Goal: Complete application form

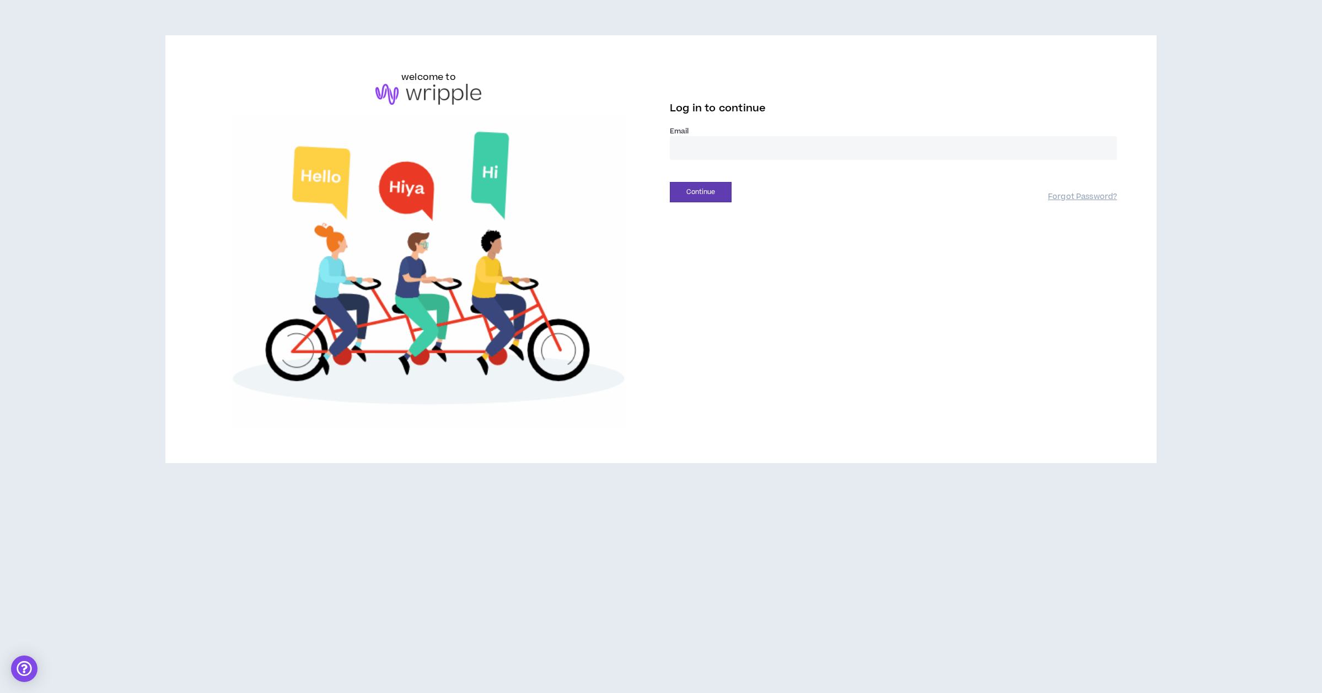
click at [696, 154] on input "email" at bounding box center [893, 148] width 447 height 24
type input "**********"
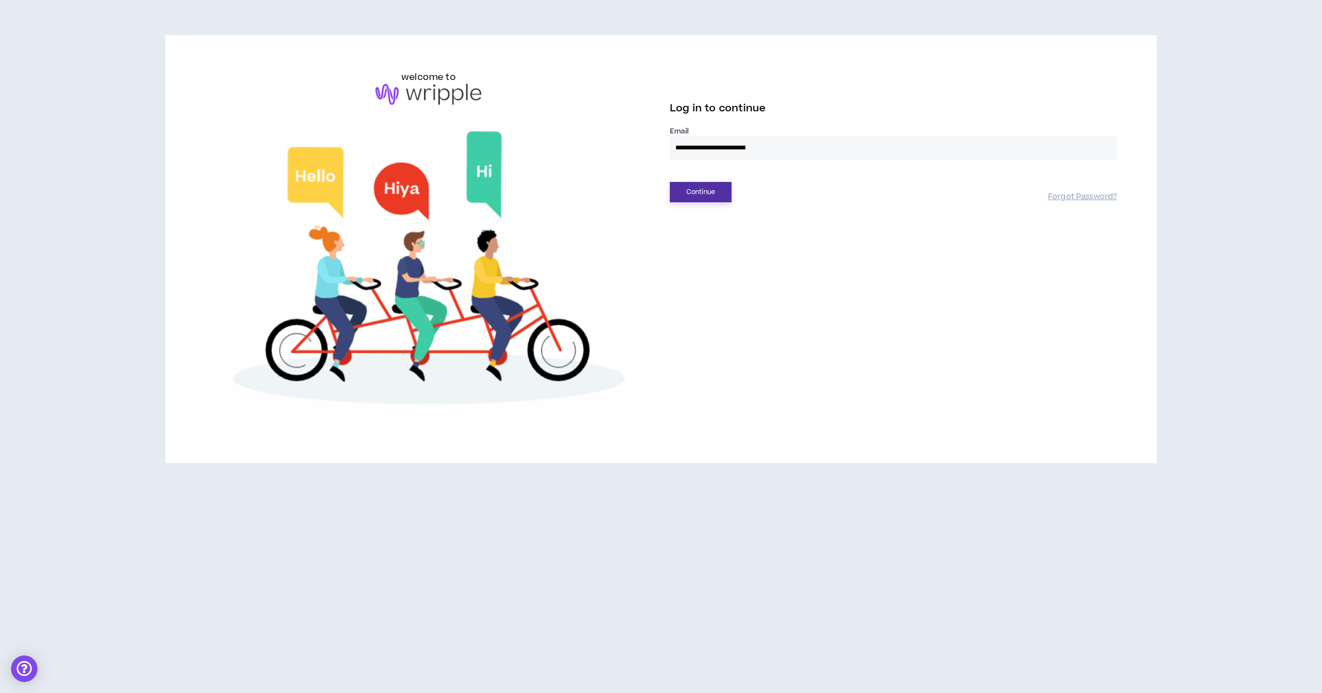
click at [718, 191] on button "Continue" at bounding box center [701, 192] width 62 height 20
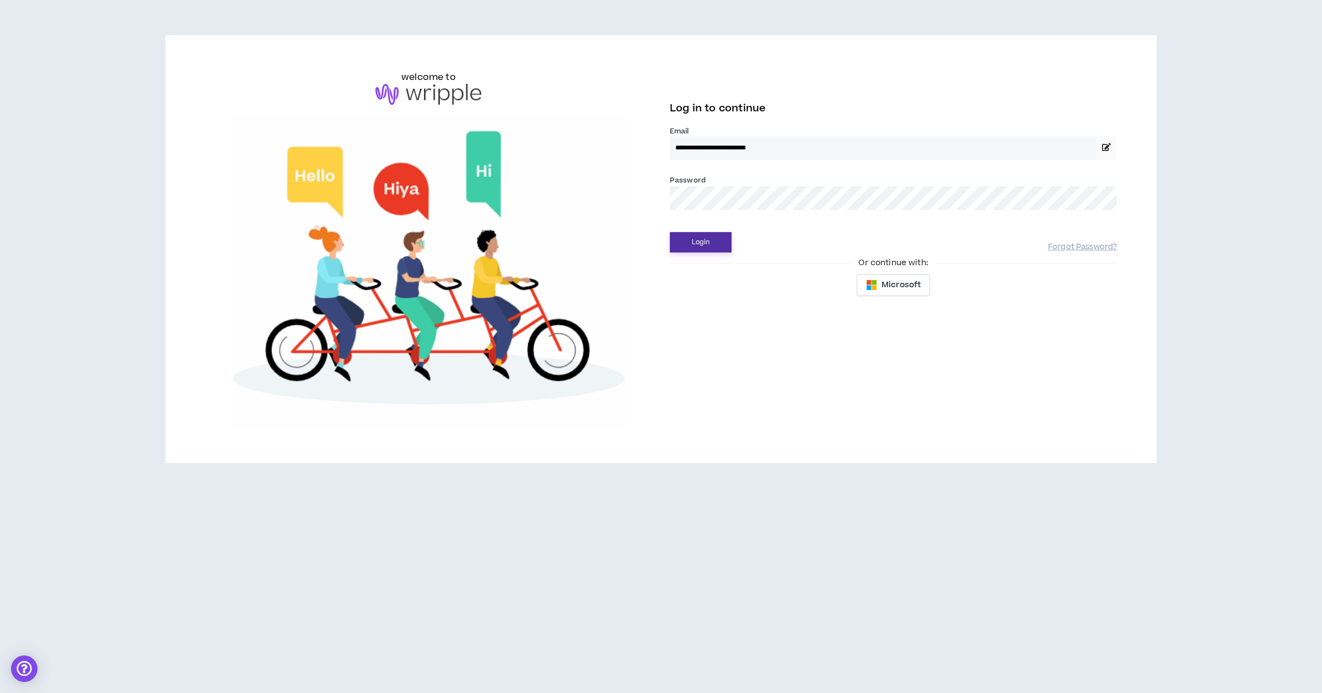
click at [707, 240] on button "Login" at bounding box center [701, 242] width 62 height 20
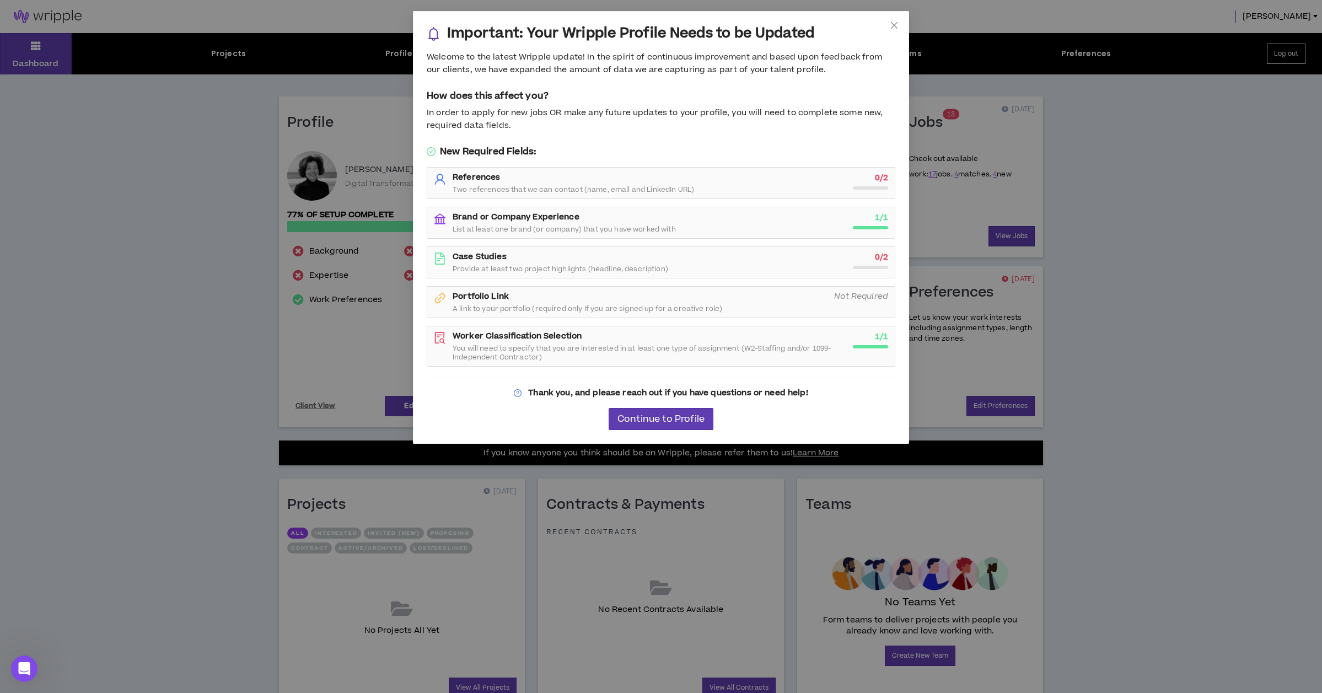
click at [493, 257] on strong "Case Studies" at bounding box center [480, 257] width 54 height 12
click at [516, 257] on div "Case Studies Provide at least two project highlights (headline, description)" at bounding box center [650, 262] width 394 height 22
click at [646, 417] on span "Continue to Profile" at bounding box center [661, 419] width 87 height 10
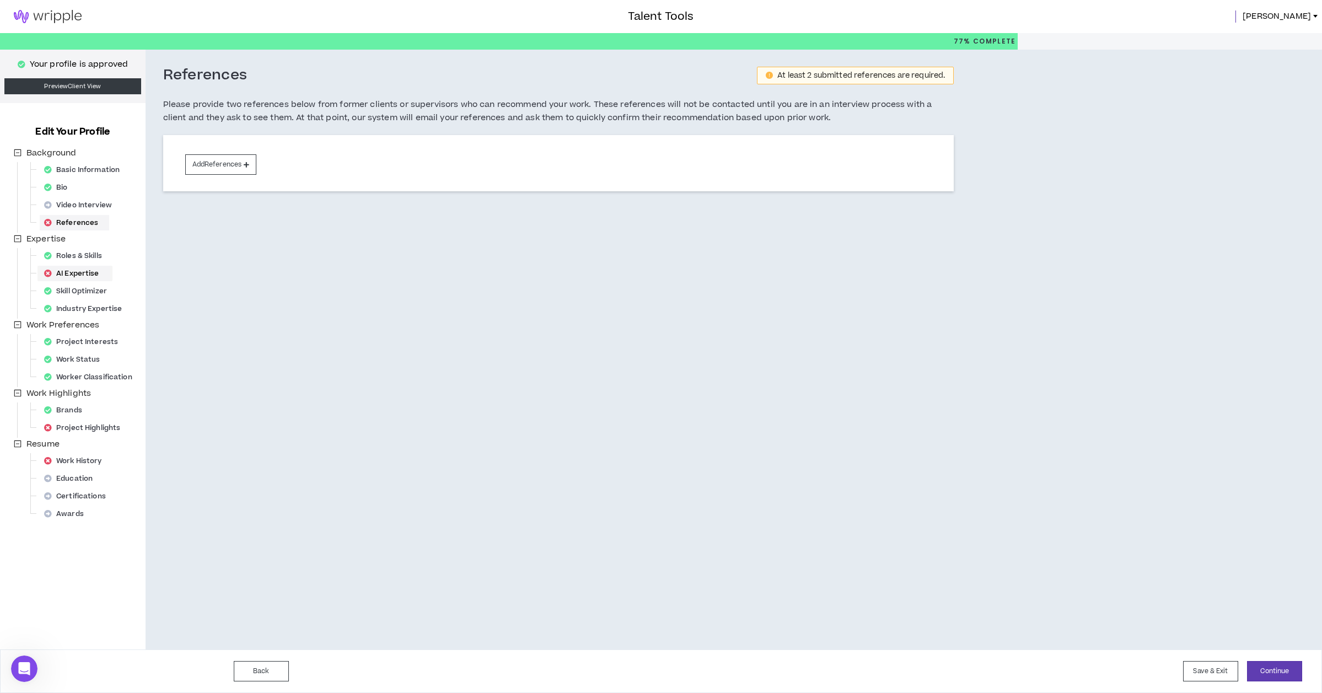
click at [95, 273] on div "AI Expertise" at bounding box center [75, 273] width 71 height 15
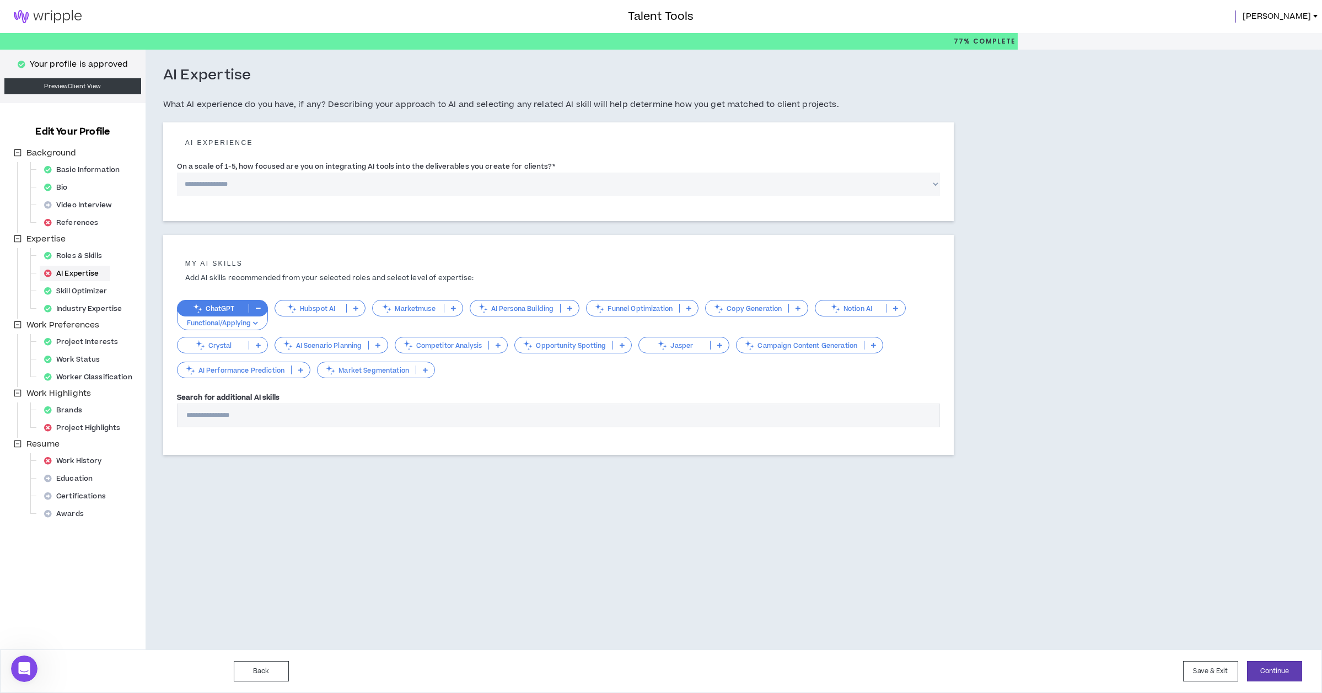
click at [254, 184] on select "**********" at bounding box center [559, 185] width 764 height 24
select select "*"
click at [177, 173] on select "**********" at bounding box center [559, 185] width 764 height 24
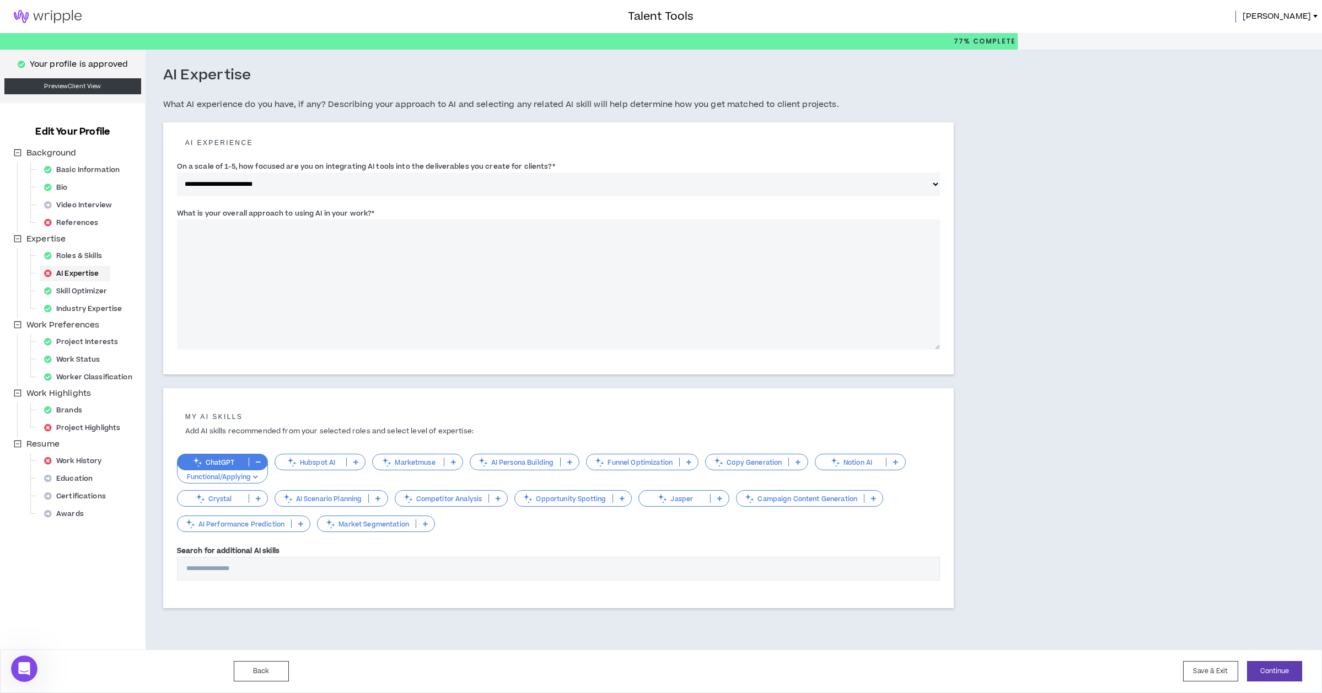
click at [195, 230] on textarea "What is your overall approach to using AI in your work? *" at bounding box center [559, 284] width 764 height 130
paste textarea "**********"
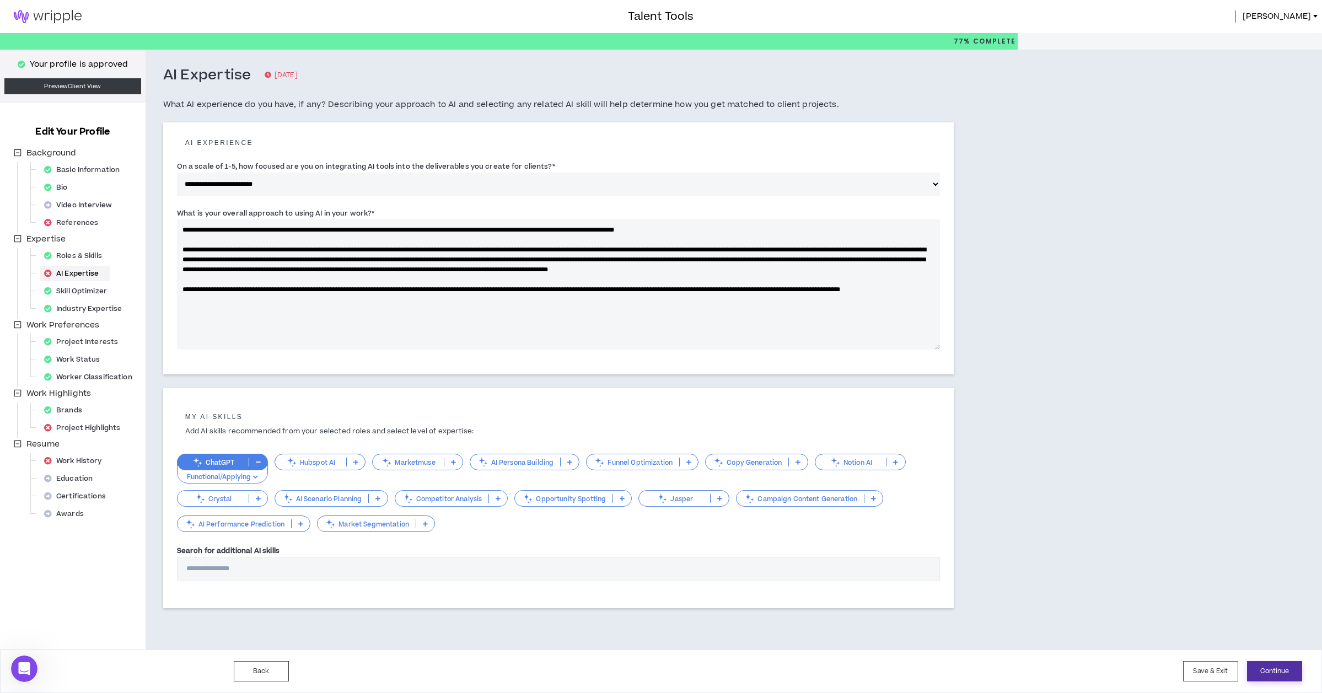
type textarea "**********"
click at [1288, 670] on button "Continue" at bounding box center [1274, 671] width 55 height 20
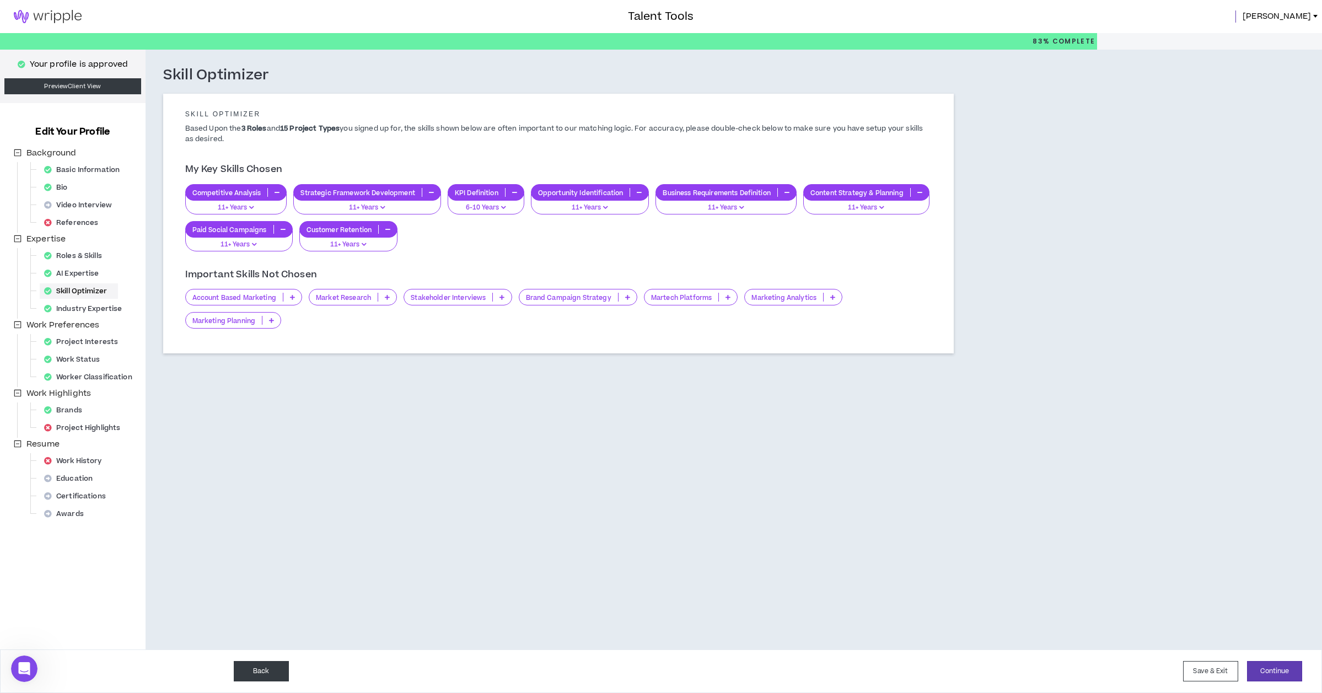
click at [255, 672] on button "Back" at bounding box center [261, 671] width 55 height 20
select select "*"
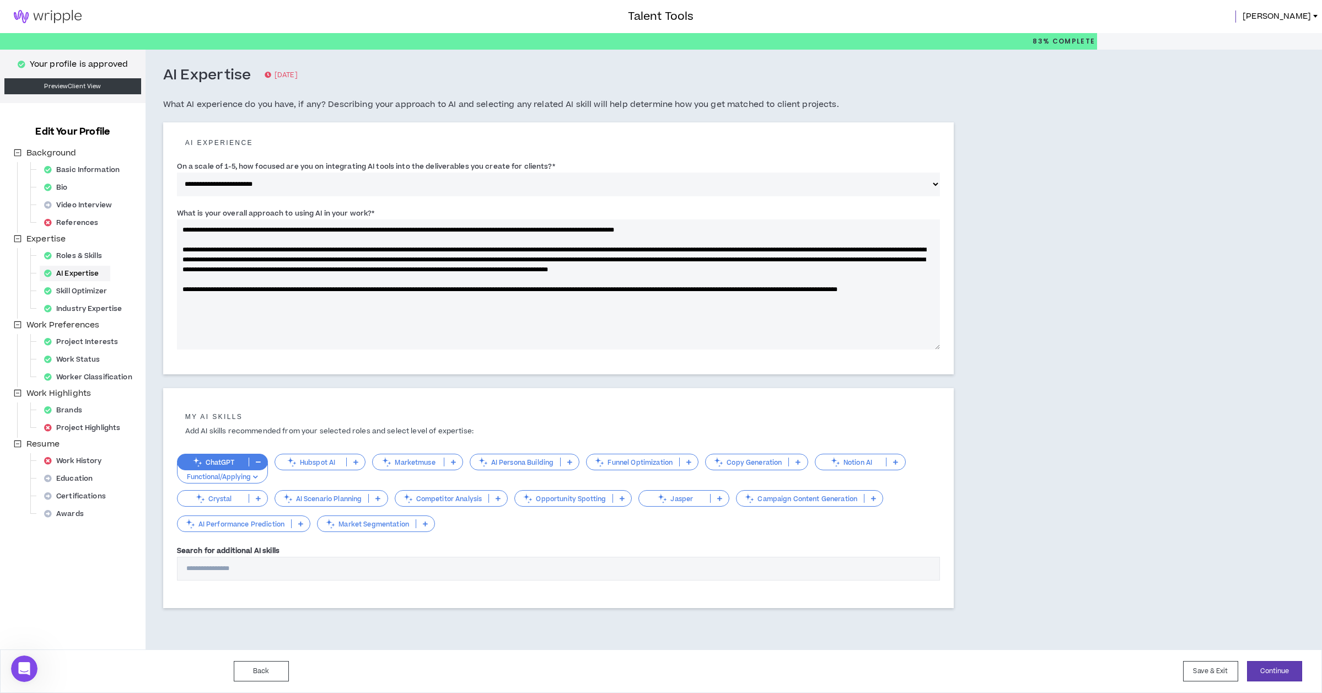
click at [255, 477] on icon "button" at bounding box center [255, 477] width 5 height 6
click at [253, 509] on span "Advanced/Optimizing" at bounding box center [222, 515] width 77 height 12
click at [668, 463] on p "Funnel Optimization" at bounding box center [633, 462] width 93 height 8
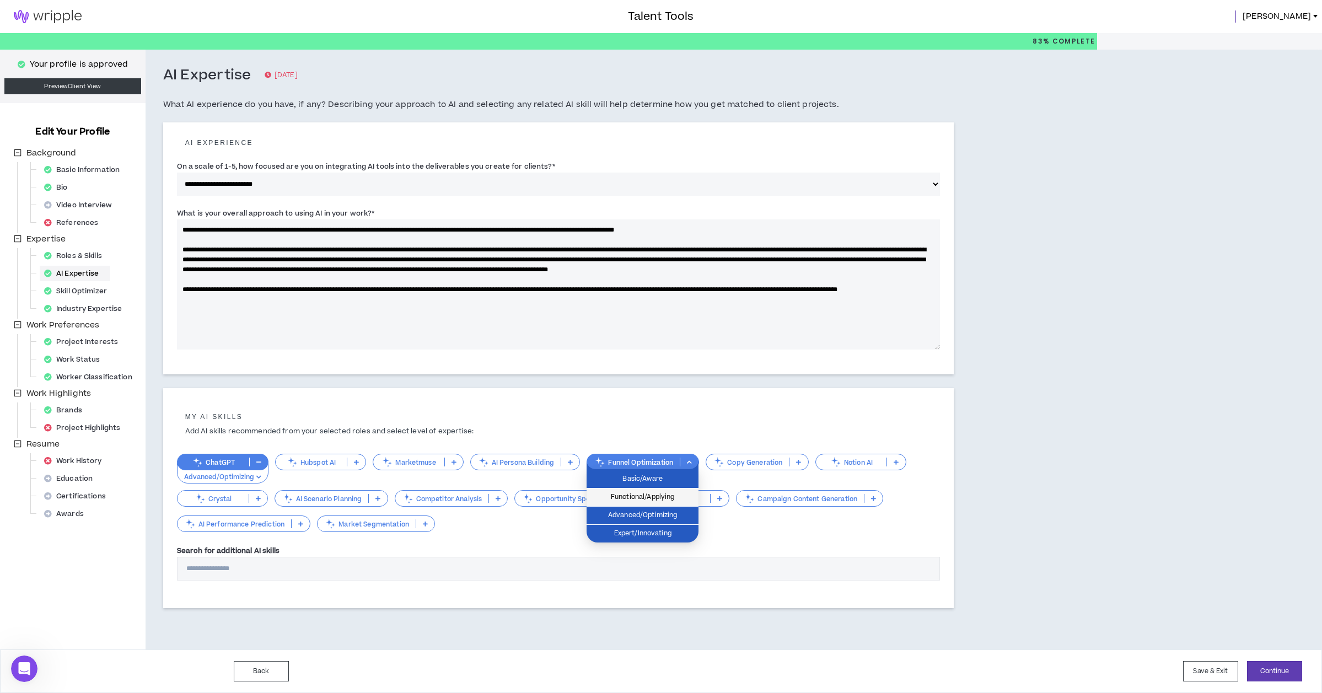
click at [662, 496] on span "Functional/Applying" at bounding box center [642, 497] width 99 height 12
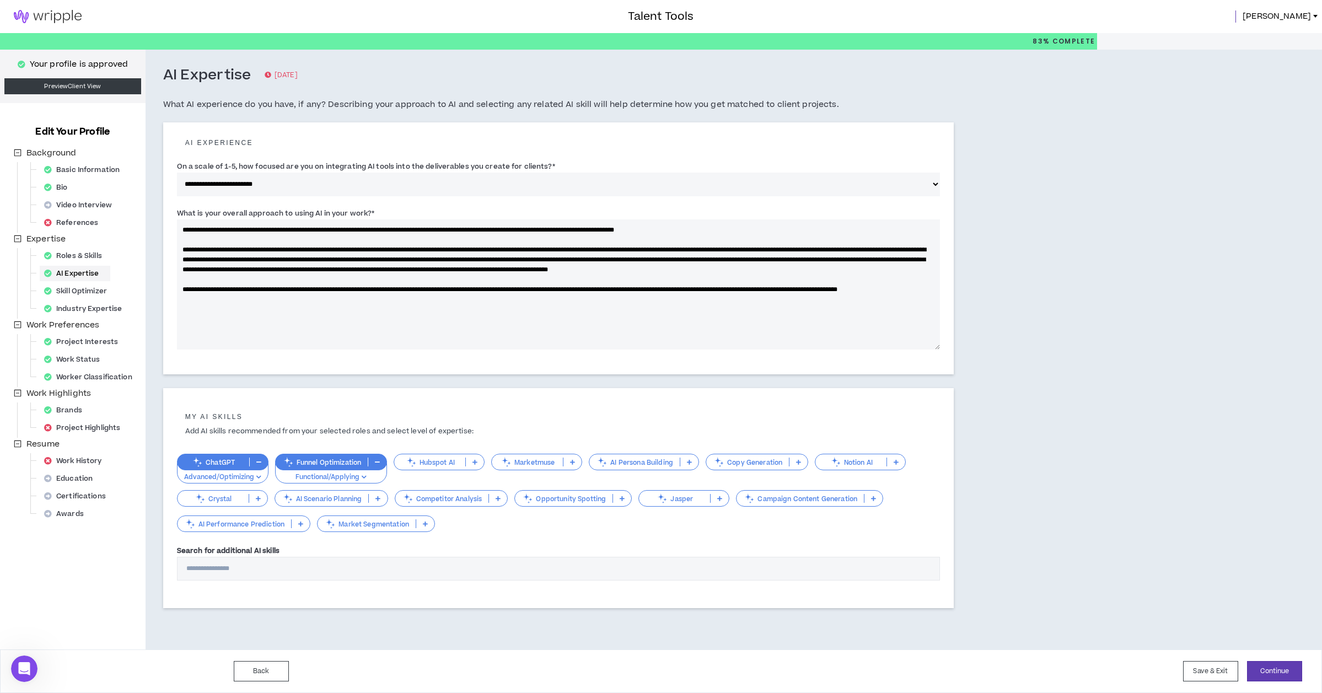
click at [795, 459] on p at bounding box center [799, 462] width 18 height 9
click at [788, 517] on span "Advanced/Optimizing" at bounding box center [756, 515] width 89 height 12
click at [493, 500] on p at bounding box center [498, 498] width 18 height 9
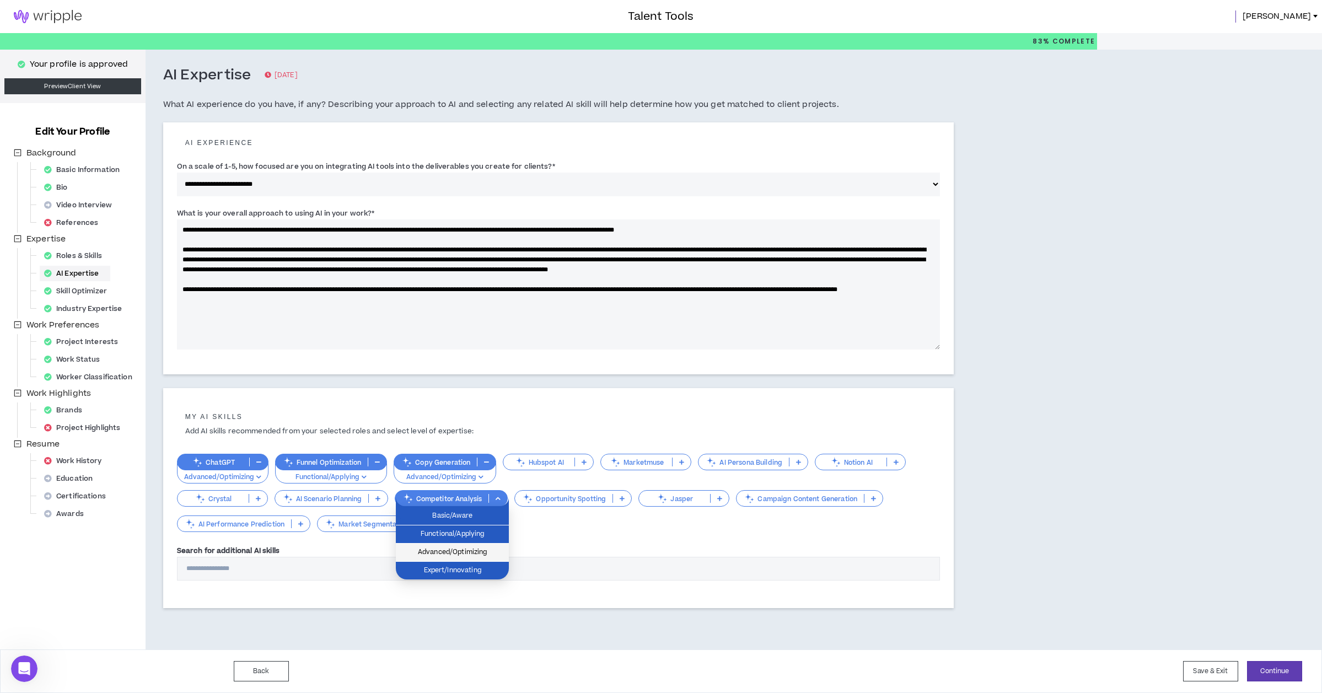
click at [492, 548] on span "Advanced/Optimizing" at bounding box center [453, 552] width 100 height 12
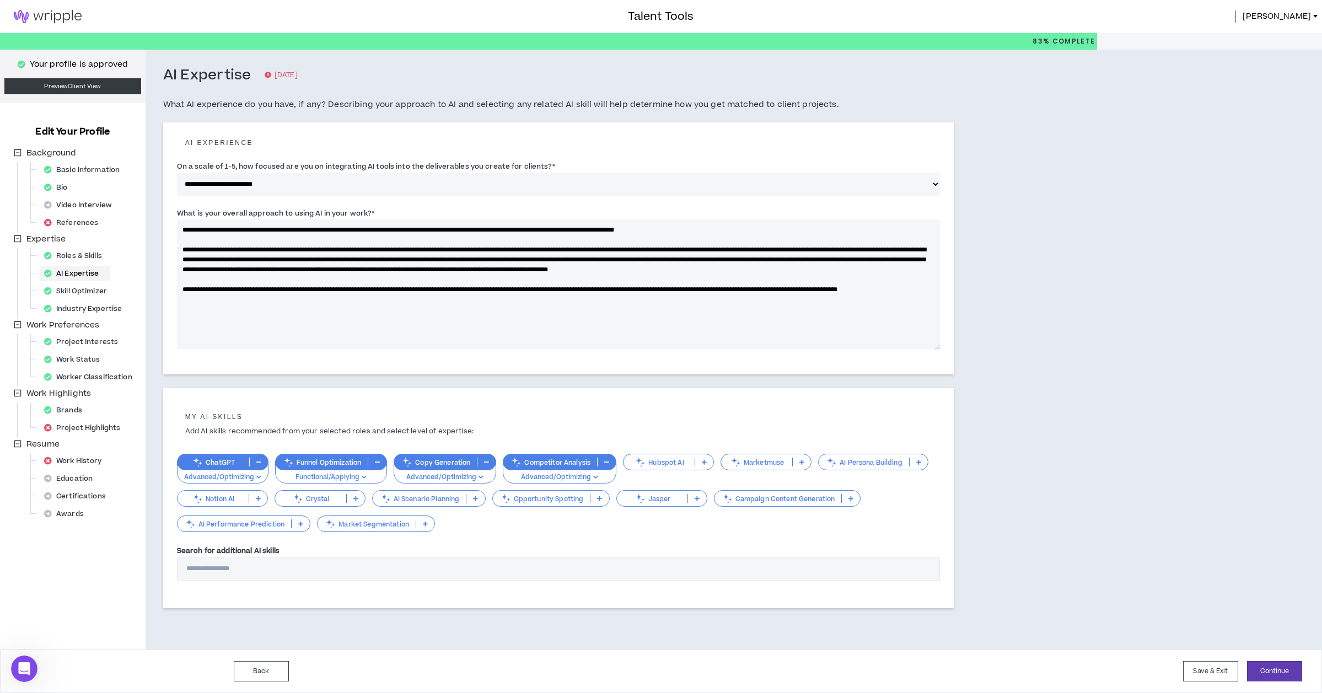
click at [602, 498] on icon at bounding box center [599, 499] width 5 height 6
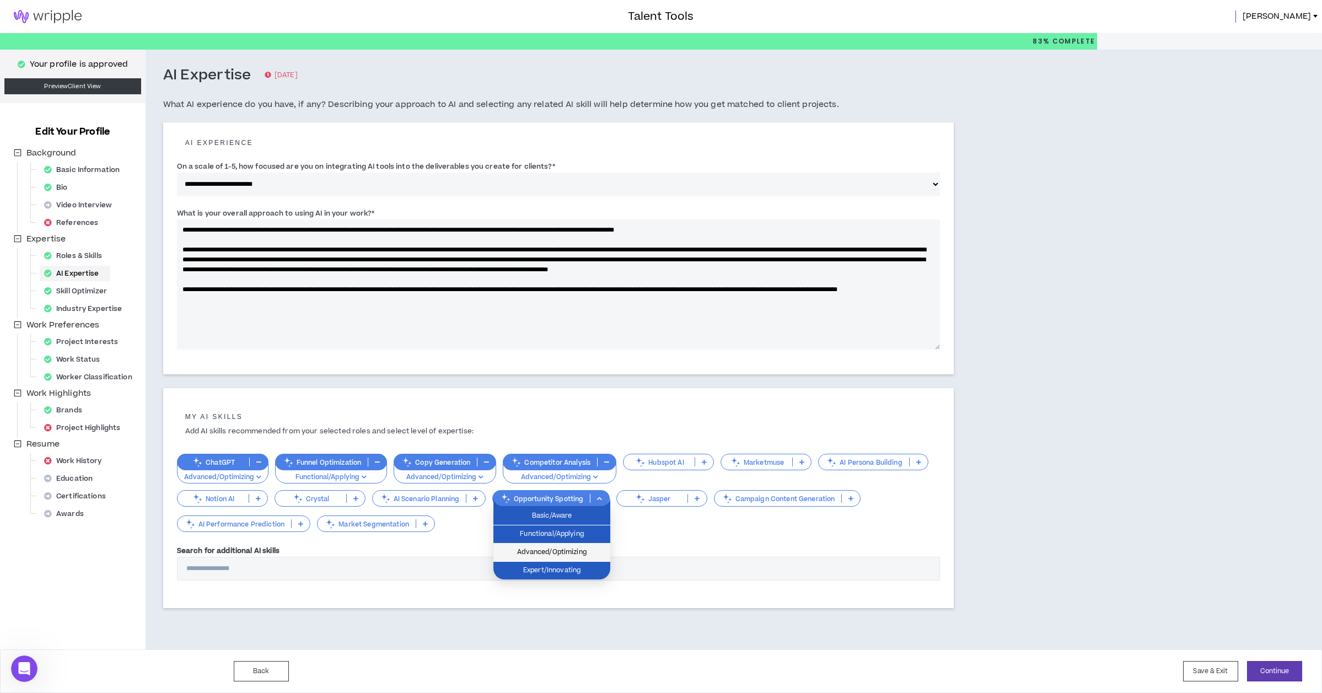
click at [592, 546] on span "Advanced/Optimizing" at bounding box center [552, 552] width 104 height 12
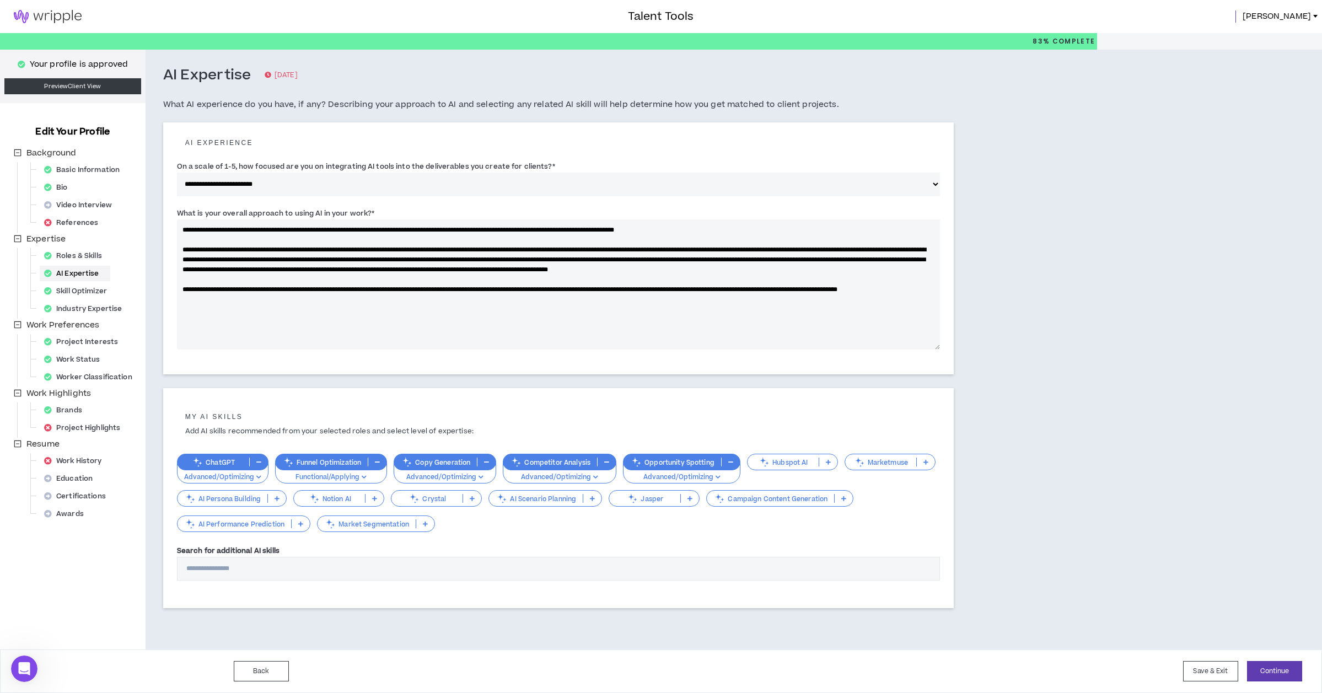
click at [846, 498] on icon at bounding box center [843, 499] width 5 height 6
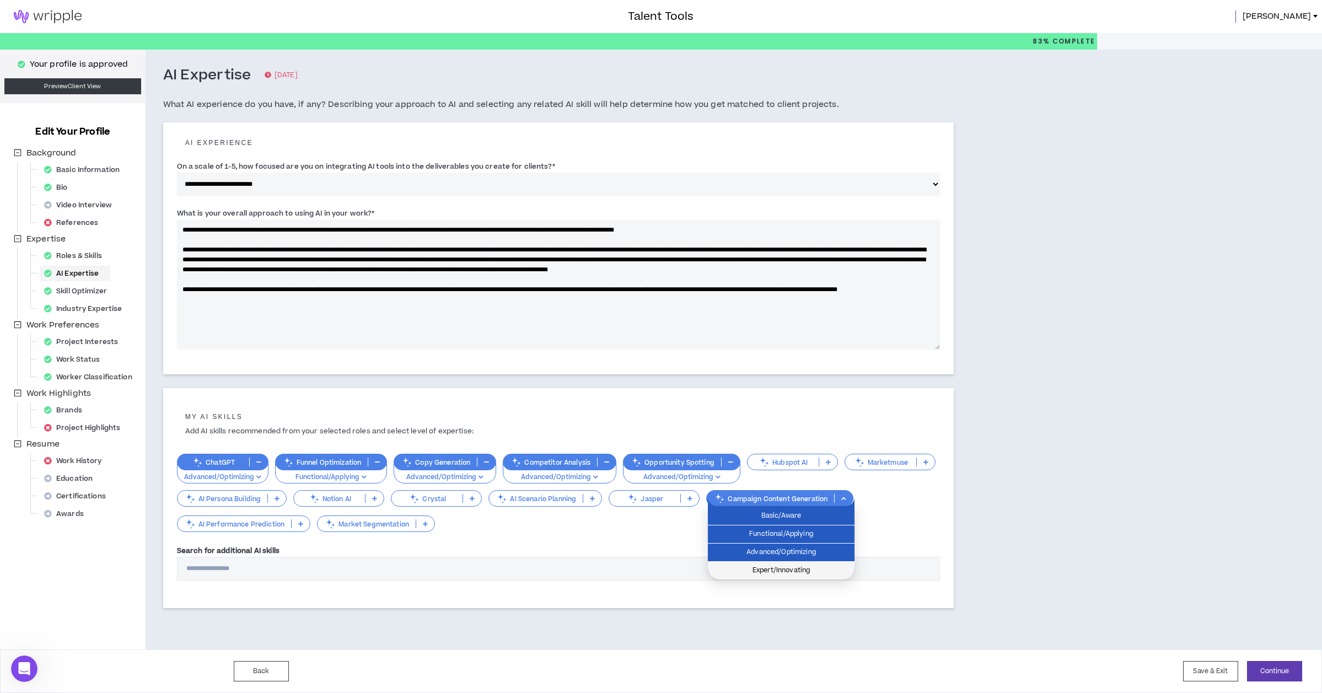
click at [842, 568] on span "Expert/Innovating" at bounding box center [781, 571] width 133 height 12
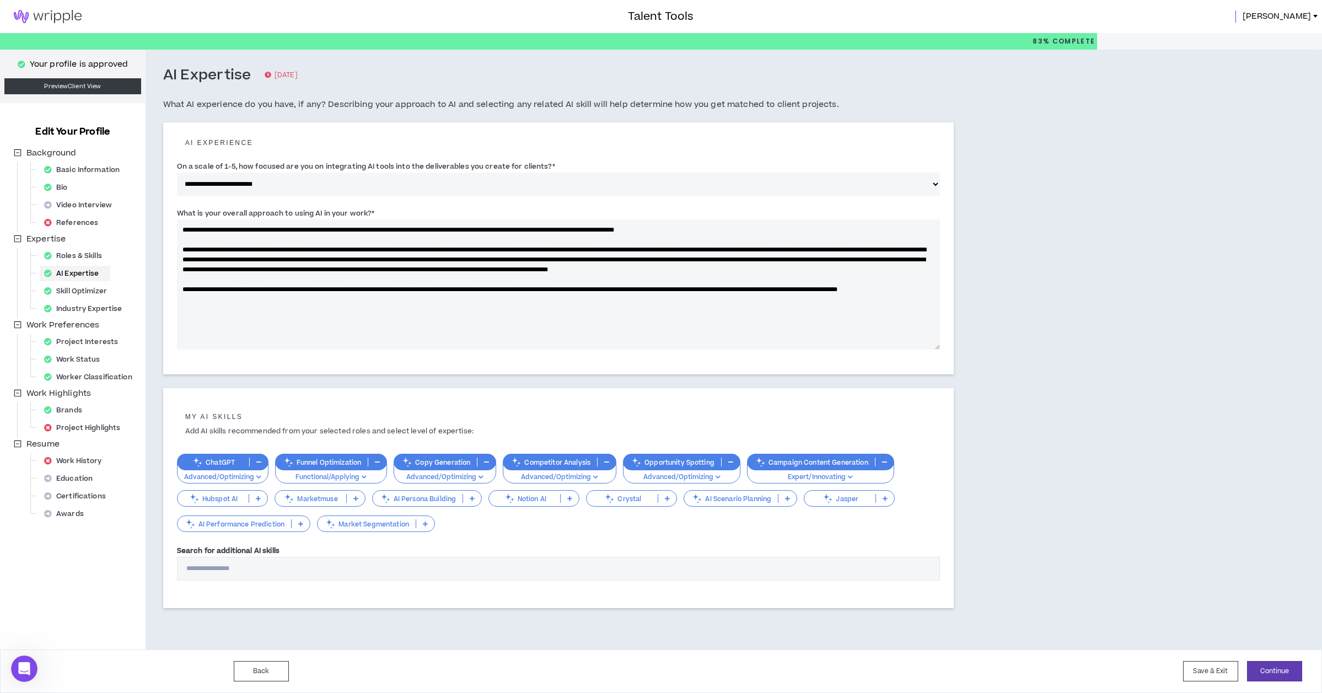
click at [422, 521] on p at bounding box center [425, 523] width 18 height 9
click at [409, 590] on span "Expert/Innovating" at bounding box center [376, 595] width 104 height 12
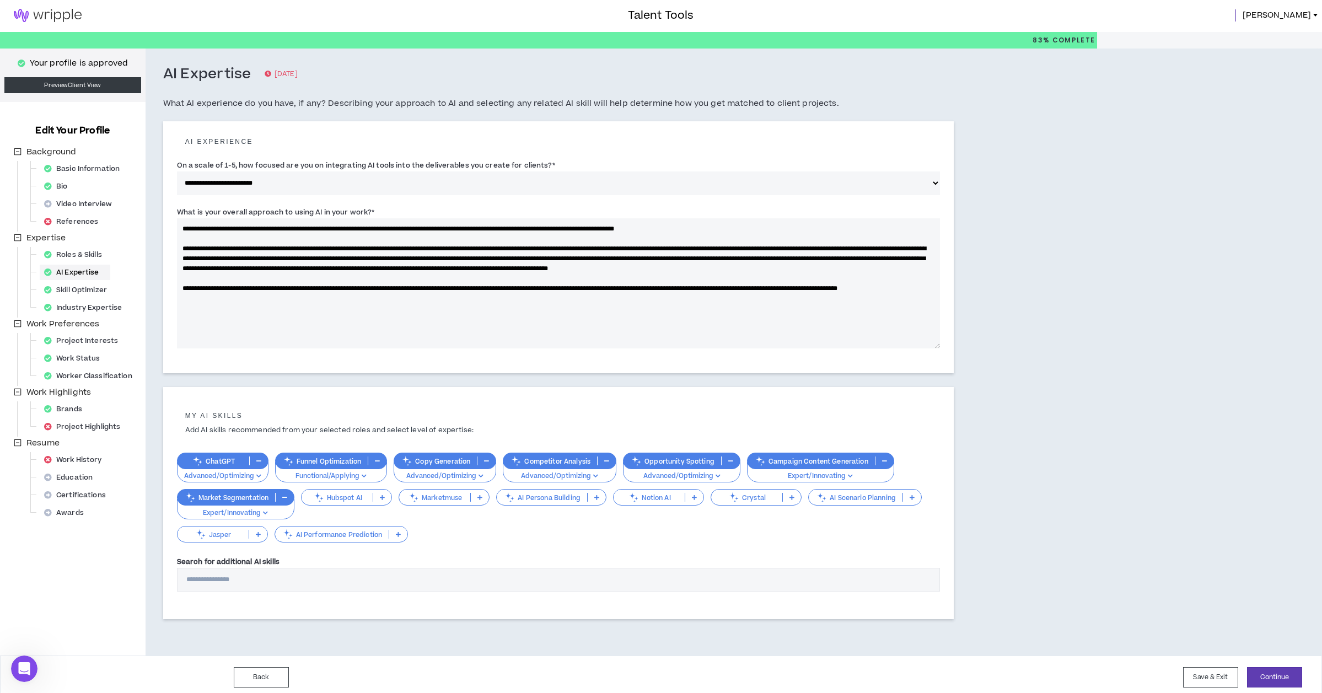
click at [316, 581] on input "Search for additional AI skills" at bounding box center [559, 580] width 764 height 24
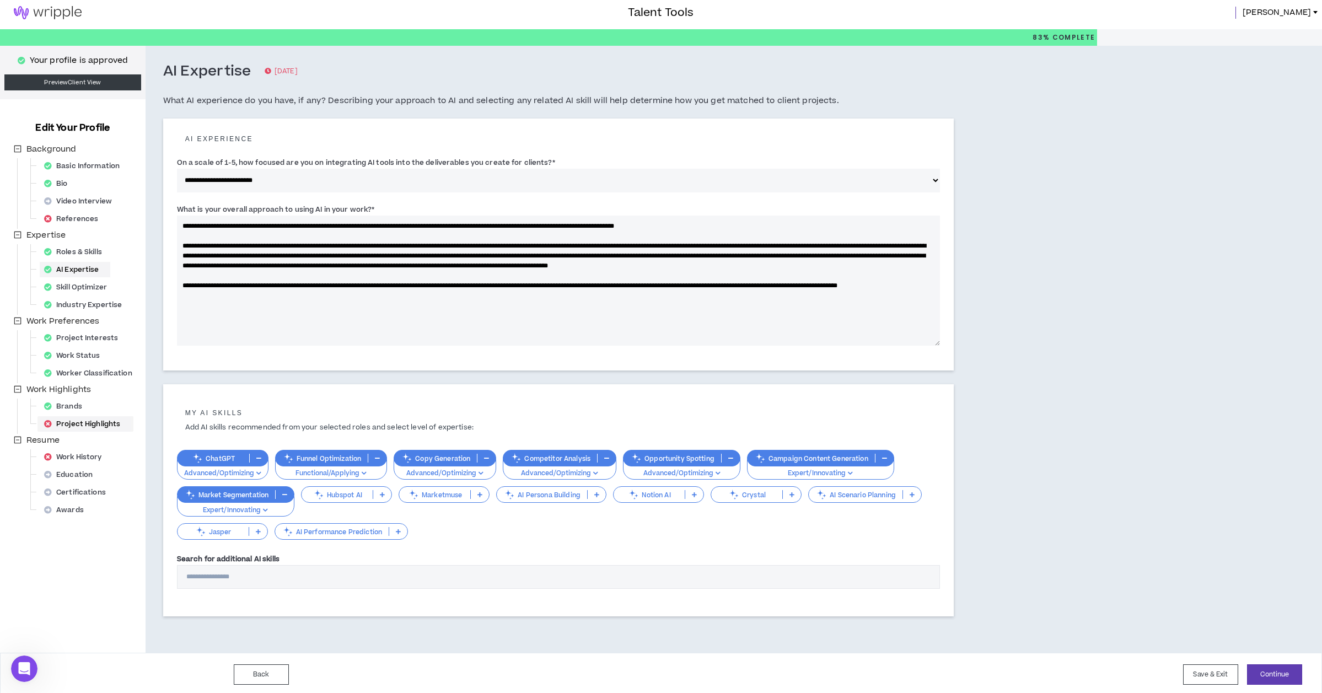
click at [90, 420] on div "Project Highlights" at bounding box center [86, 423] width 92 height 15
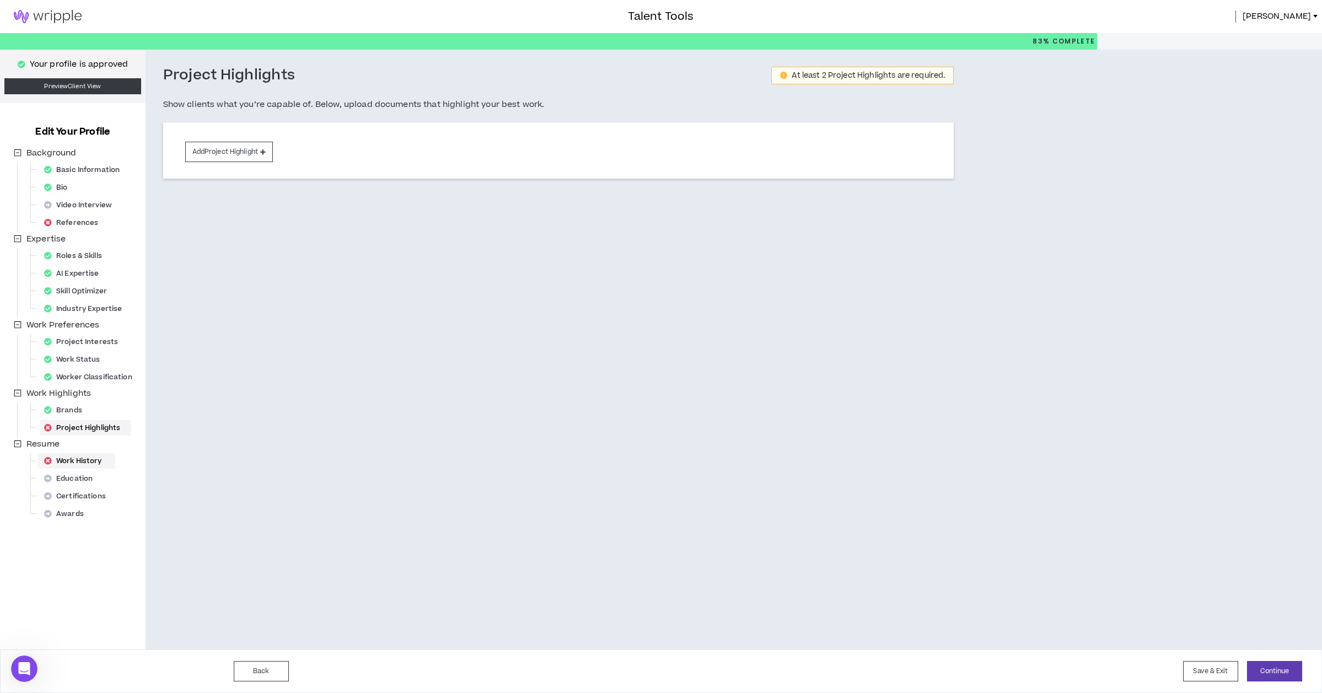
click at [79, 462] on div "Work History" at bounding box center [76, 460] width 73 height 15
click at [81, 475] on div "Education" at bounding box center [72, 478] width 64 height 15
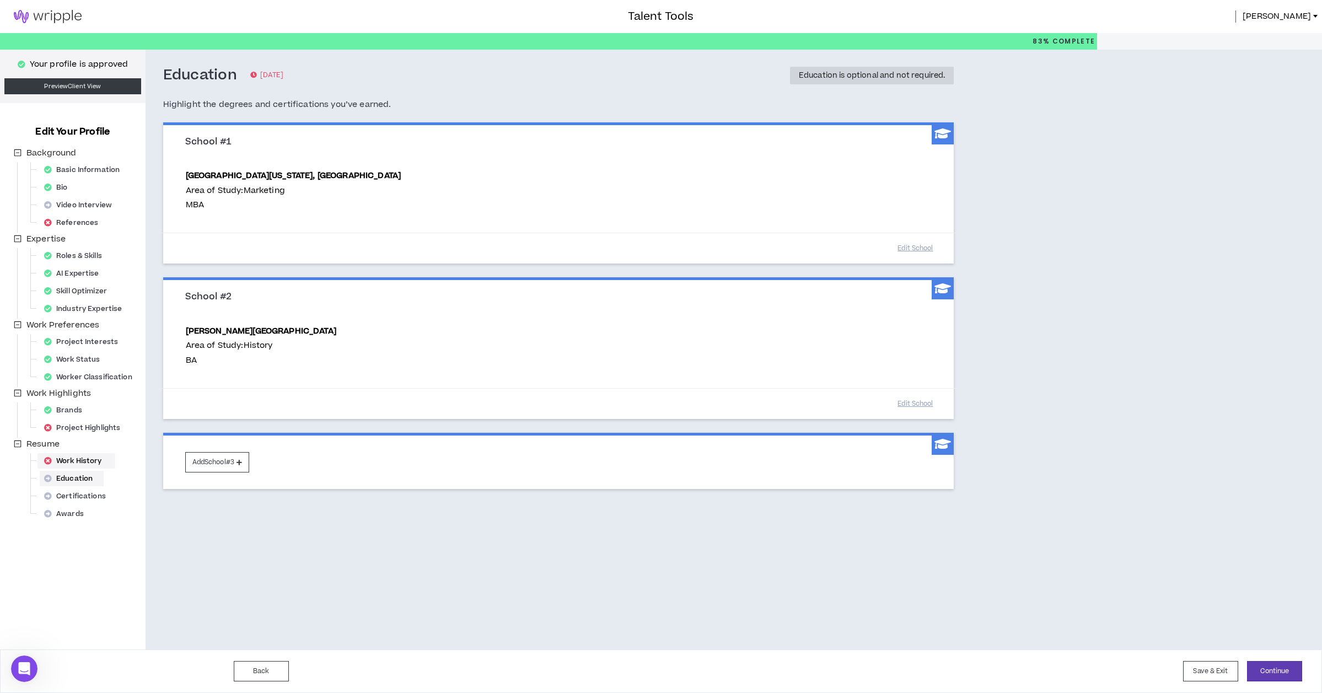
click at [83, 461] on div "Work History" at bounding box center [76, 460] width 73 height 15
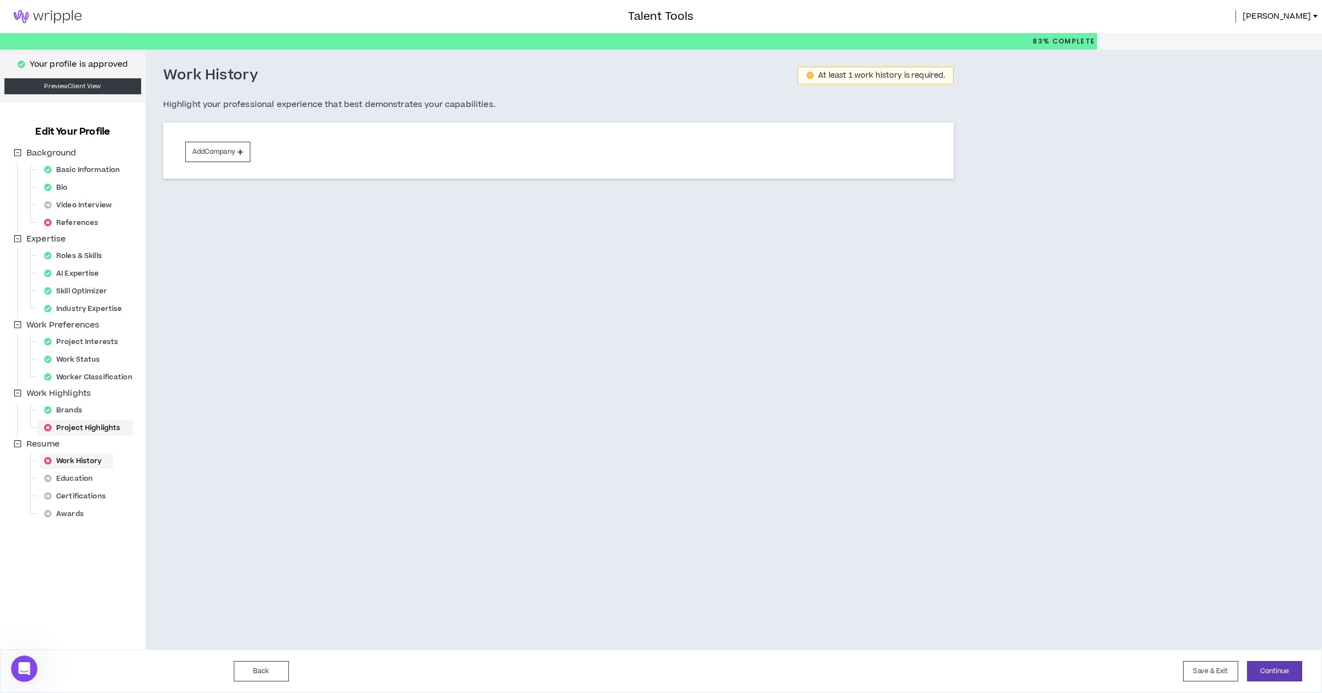
click at [93, 428] on div "Project Highlights" at bounding box center [86, 427] width 92 height 15
click at [269, 152] on button "Add Project Highlight" at bounding box center [229, 152] width 88 height 20
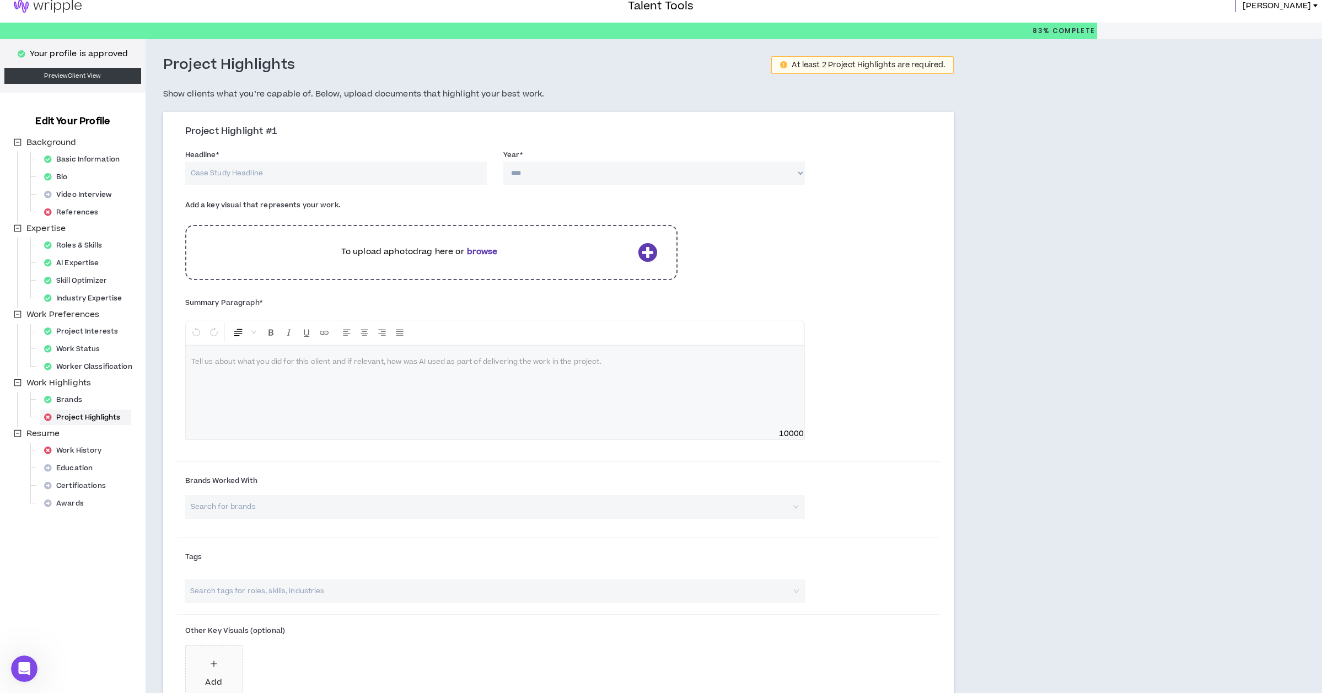
scroll to position [10, 0]
click at [207, 171] on input "Headline *" at bounding box center [336, 174] width 302 height 24
paste input "From Blueprint to Birdie: How I Diversified a Construction Giant into E-commerc…"
type input "From Blueprint to Birdie: How I Diversified a Construction Giant into E-commerc…"
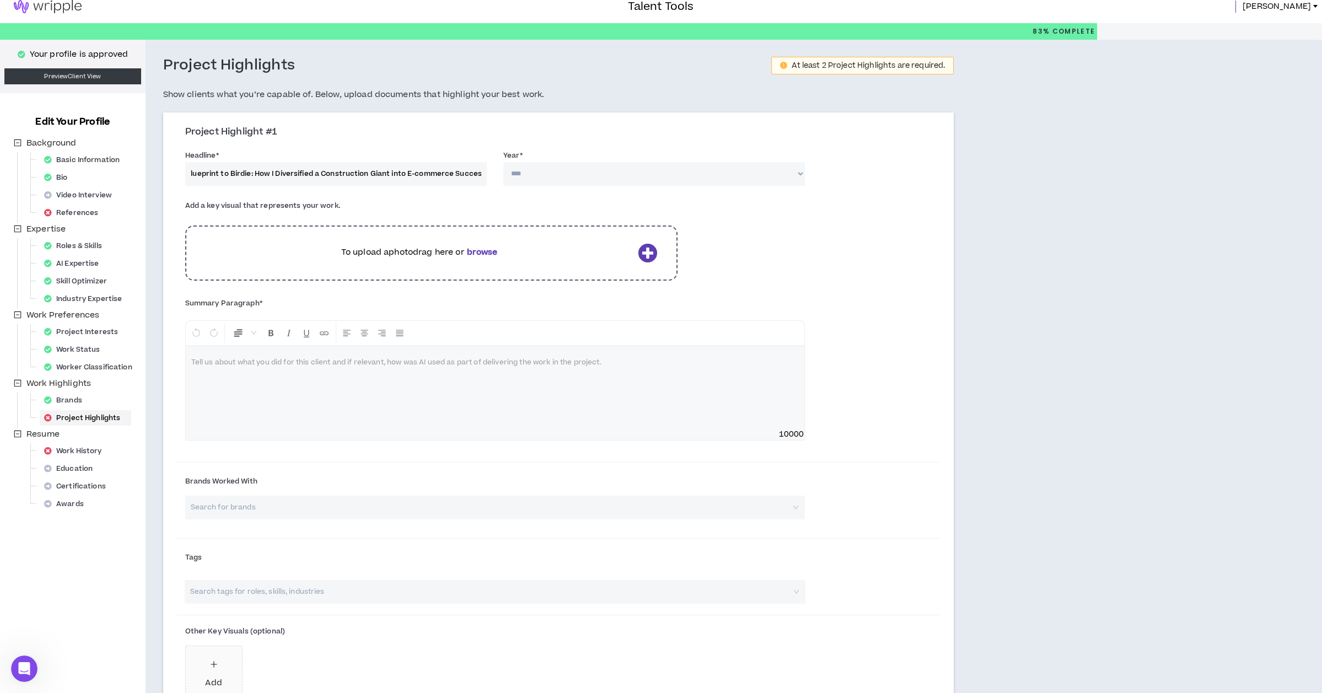
click at [544, 171] on select "**** **** **** **** **** **** **** **** **** **** **** **** **** **** **** ****…" at bounding box center [654, 174] width 302 height 24
select select "****"
click at [503, 162] on select "**** **** **** **** **** **** **** **** **** **** **** **** **** **** **** ****…" at bounding box center [654, 174] width 302 height 24
click at [490, 255] on b "browse" at bounding box center [482, 252] width 31 height 12
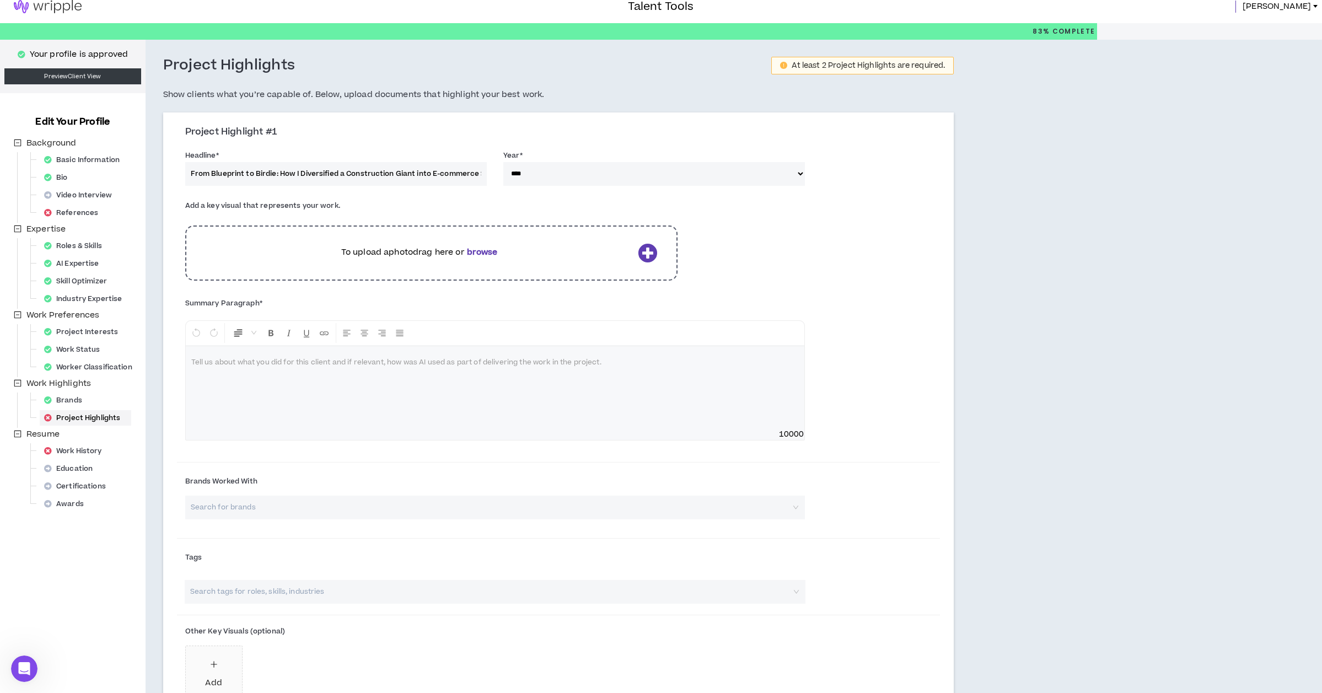
click at [486, 250] on b "browse" at bounding box center [482, 252] width 31 height 12
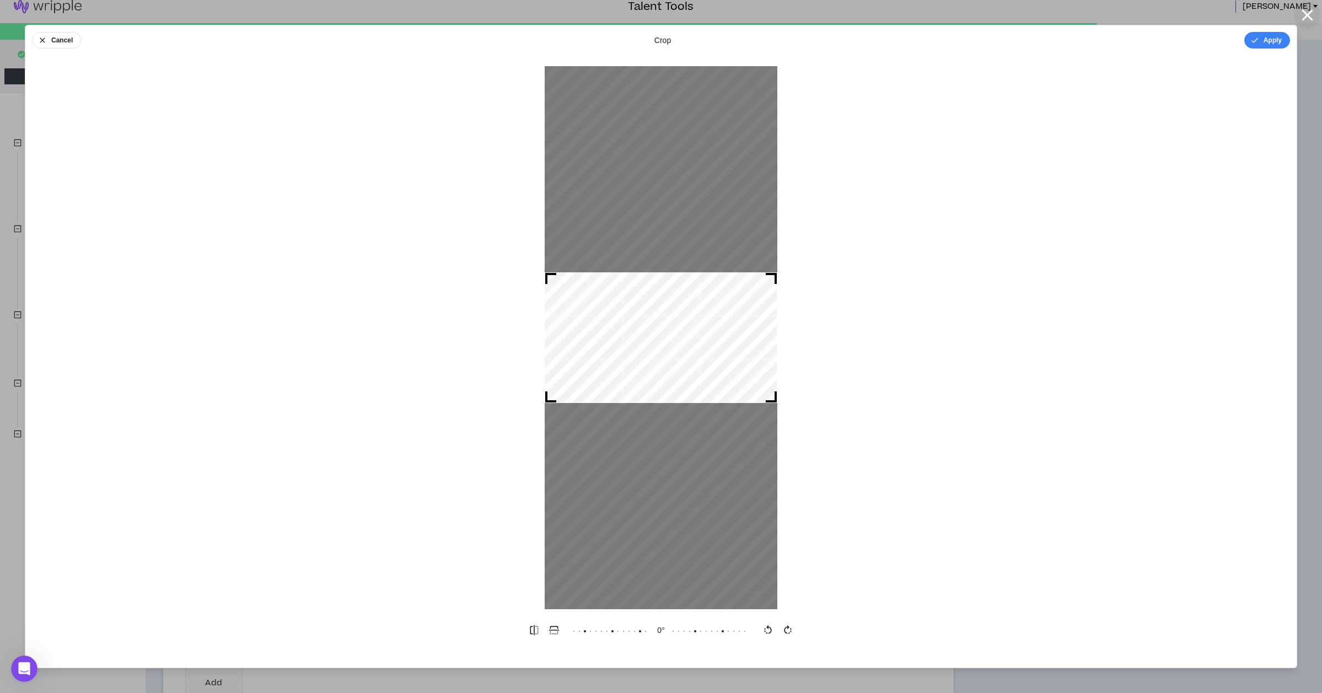
click at [1310, 13] on icon "button" at bounding box center [1307, 15] width 19 height 19
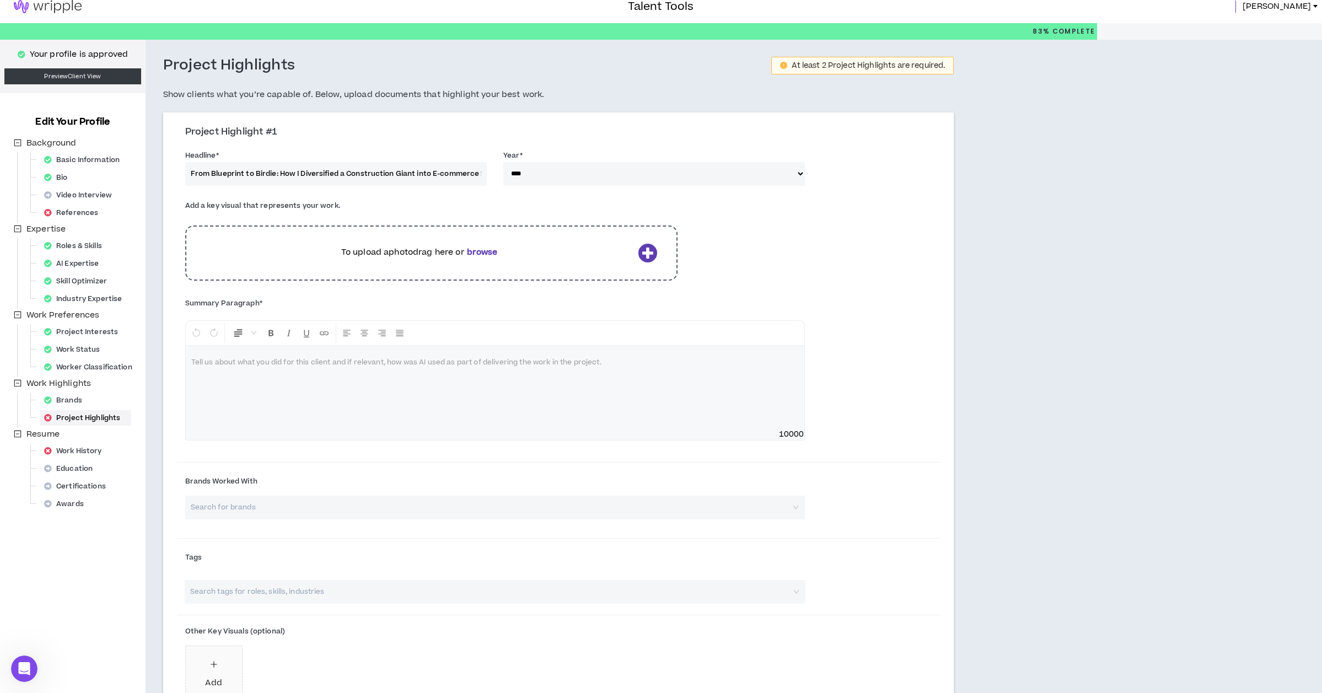
click at [483, 249] on b "browse" at bounding box center [482, 252] width 31 height 12
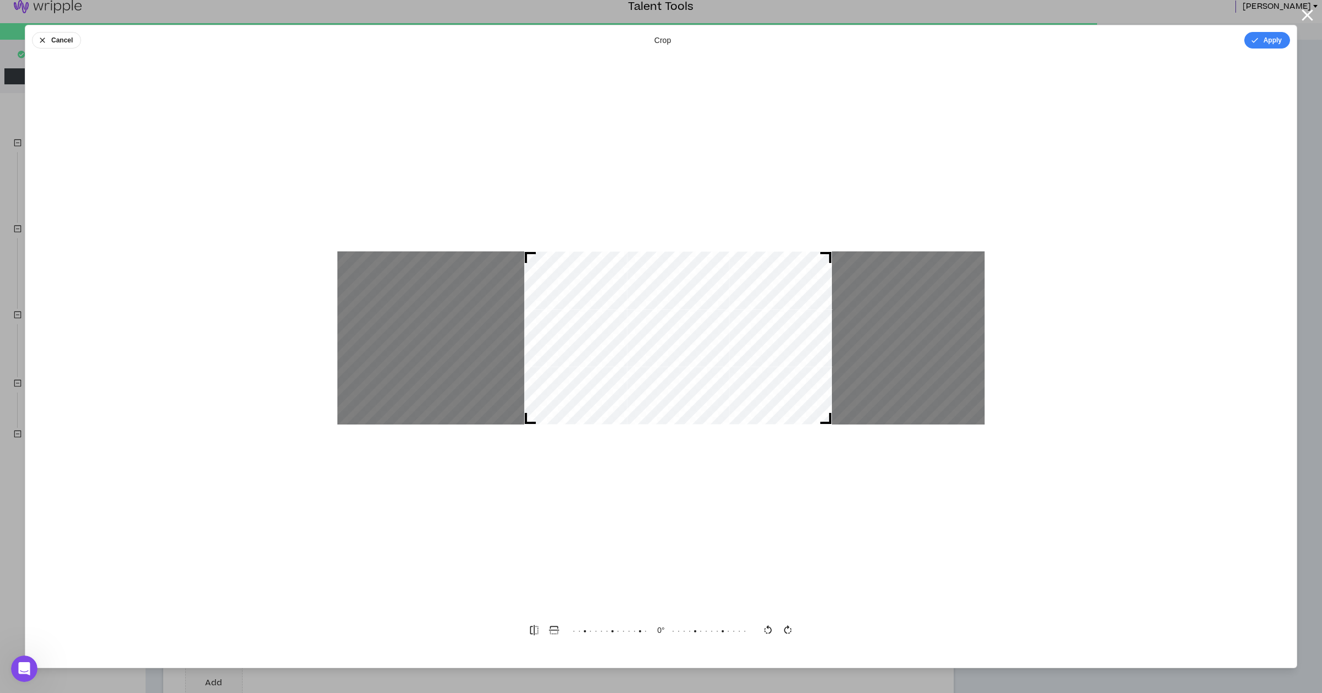
drag, startPoint x: 570, startPoint y: 349, endPoint x: 587, endPoint y: 350, distance: 17.1
click at [587, 350] on div at bounding box center [678, 337] width 308 height 173
click at [1274, 42] on button "Apply" at bounding box center [1267, 40] width 46 height 17
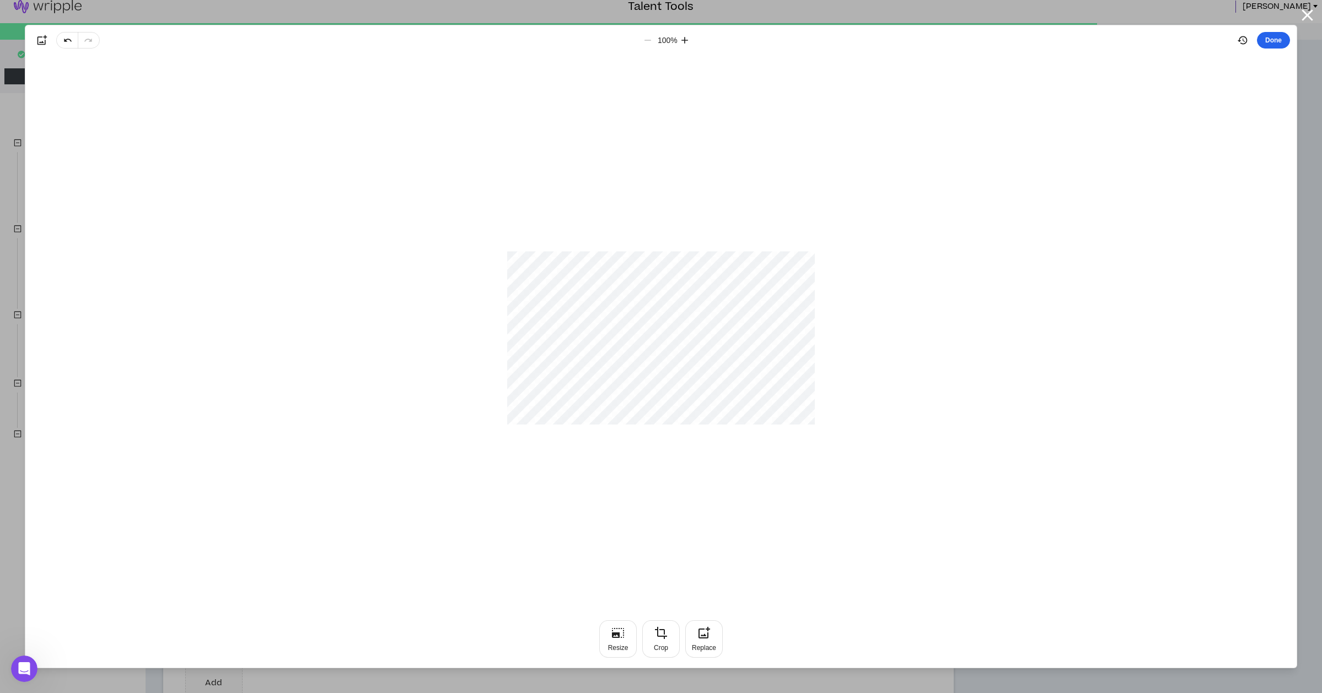
click at [1274, 41] on button "Done" at bounding box center [1273, 40] width 33 height 17
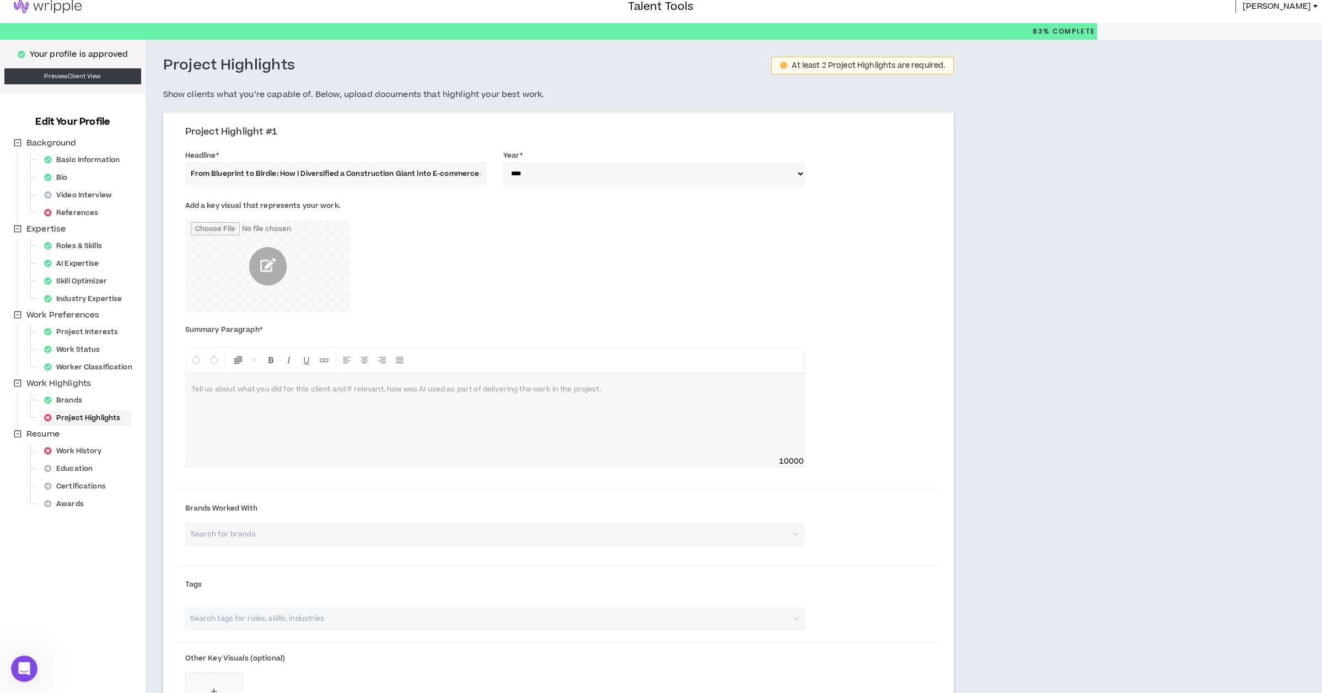
click at [209, 389] on p at bounding box center [495, 389] width 608 height 11
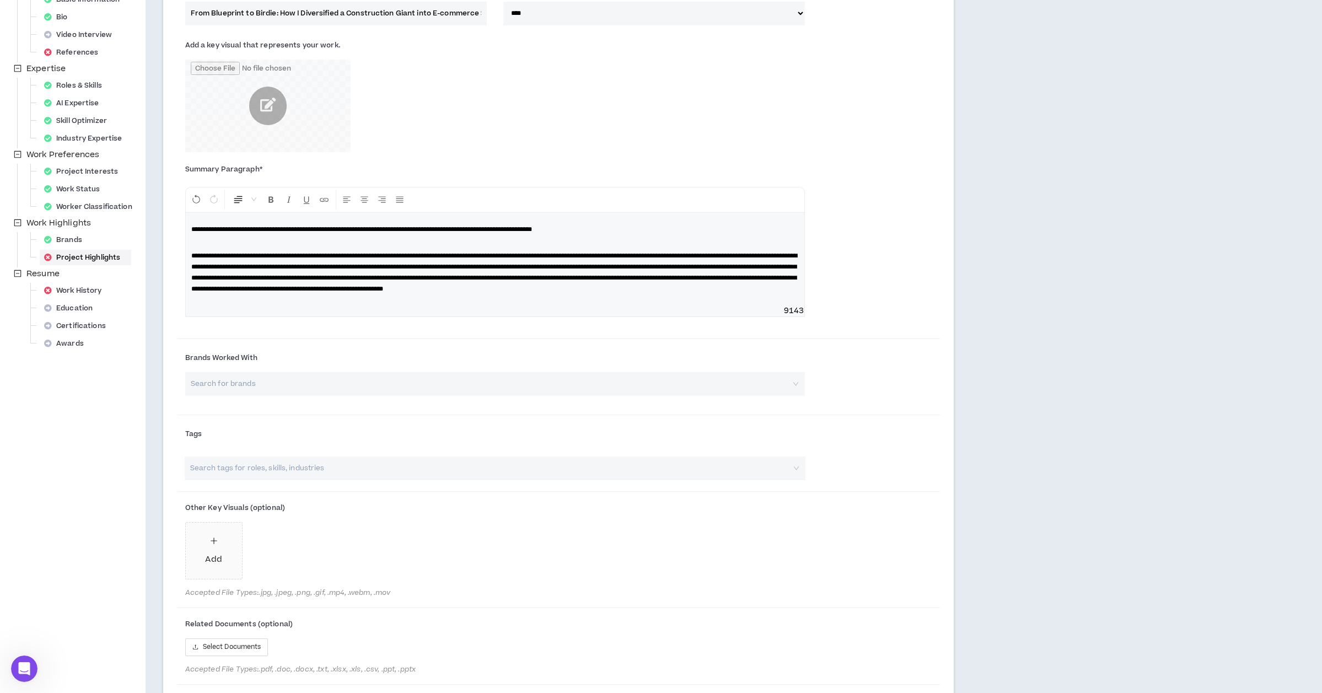
scroll to position [176, 0]
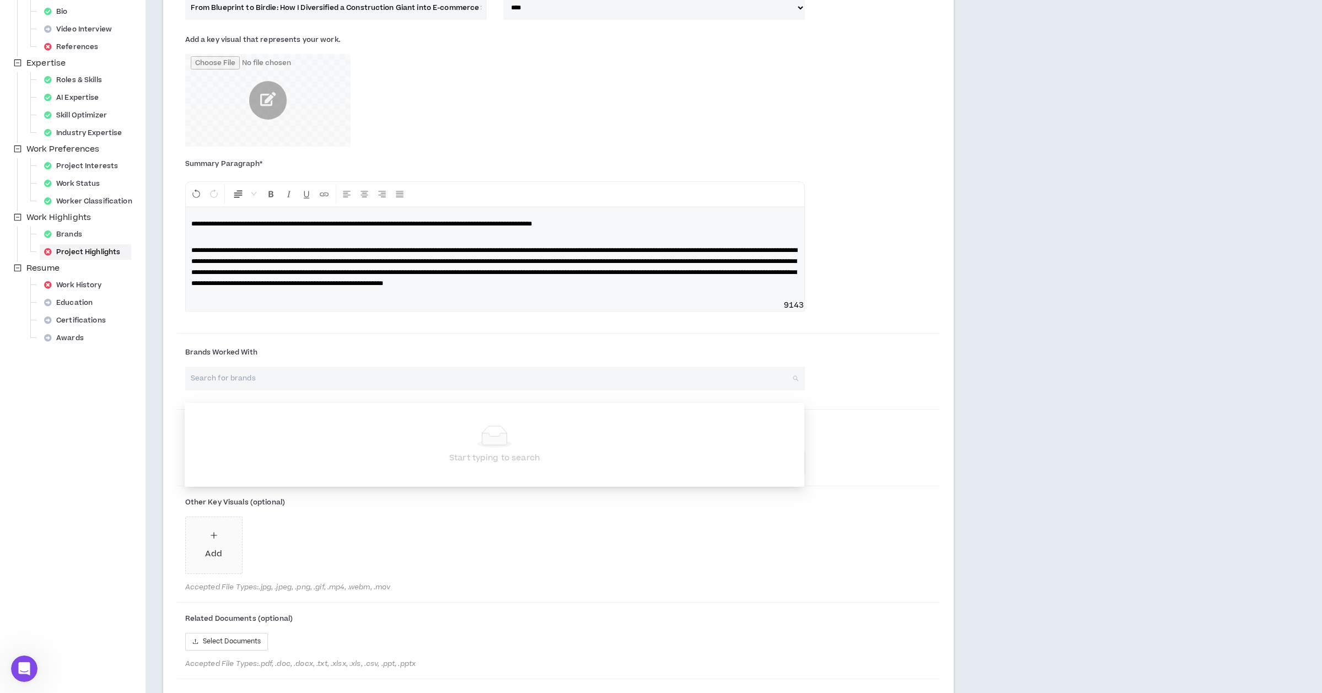
click at [252, 389] on input "search" at bounding box center [491, 379] width 600 height 24
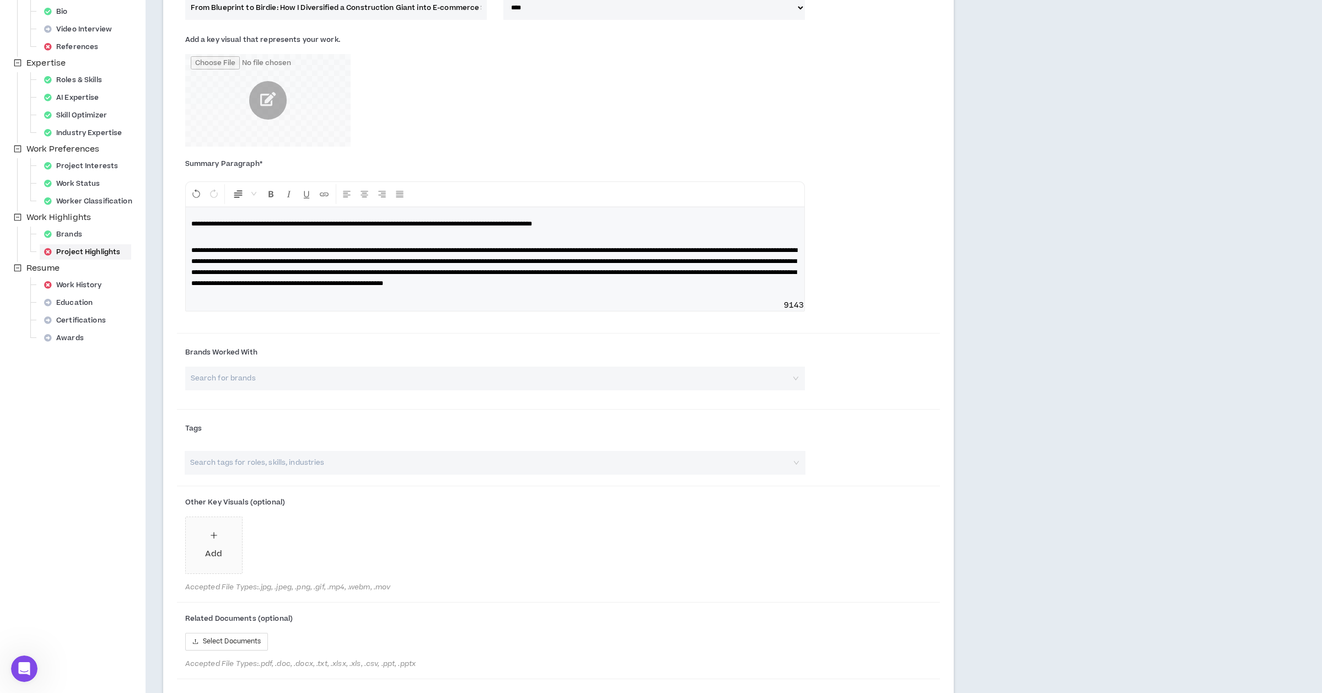
click at [446, 528] on div "Add" at bounding box center [495, 548] width 620 height 62
click at [213, 474] on input "search" at bounding box center [490, 463] width 602 height 24
type input "e"
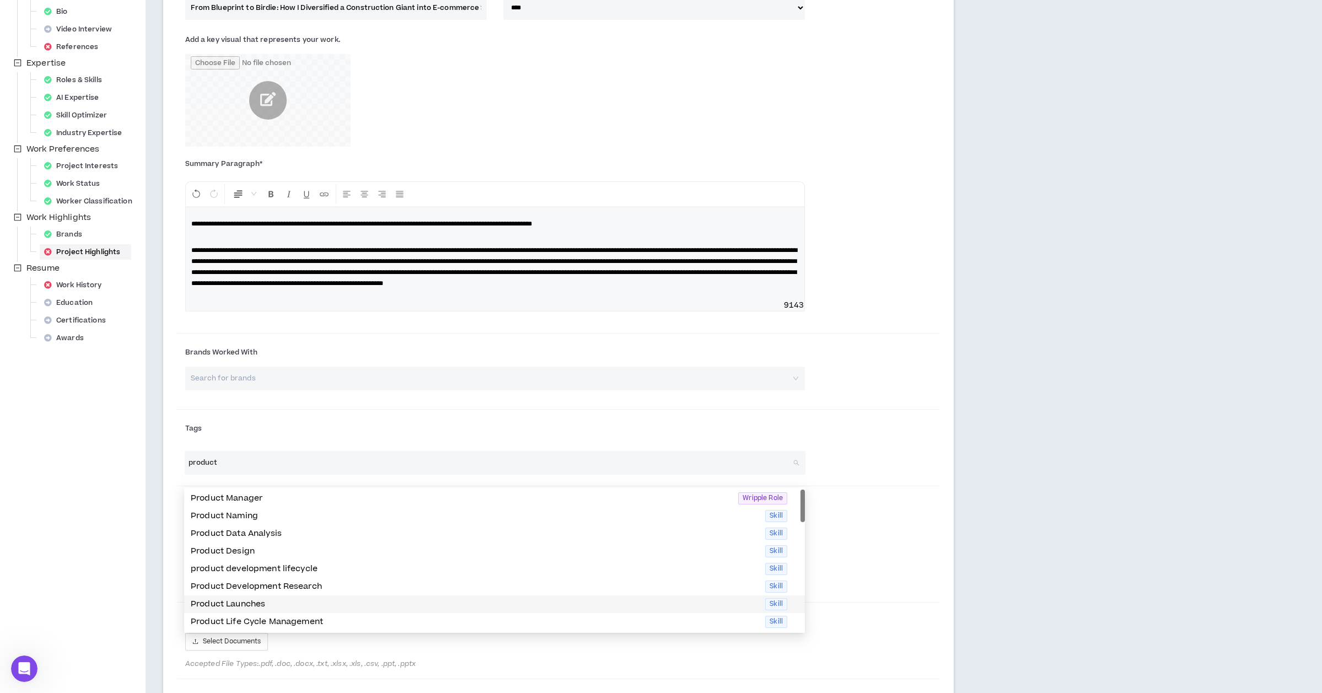
click at [273, 602] on p "Product Launches" at bounding box center [475, 604] width 568 height 12
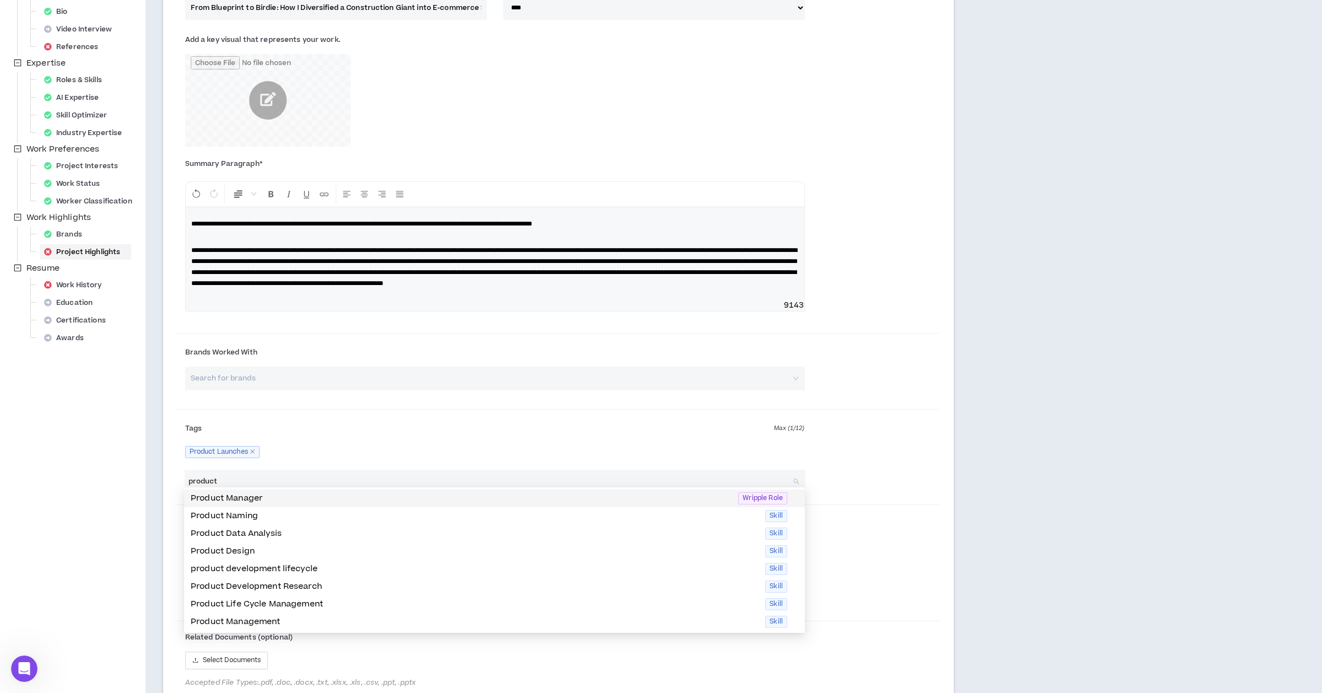
type input "product"
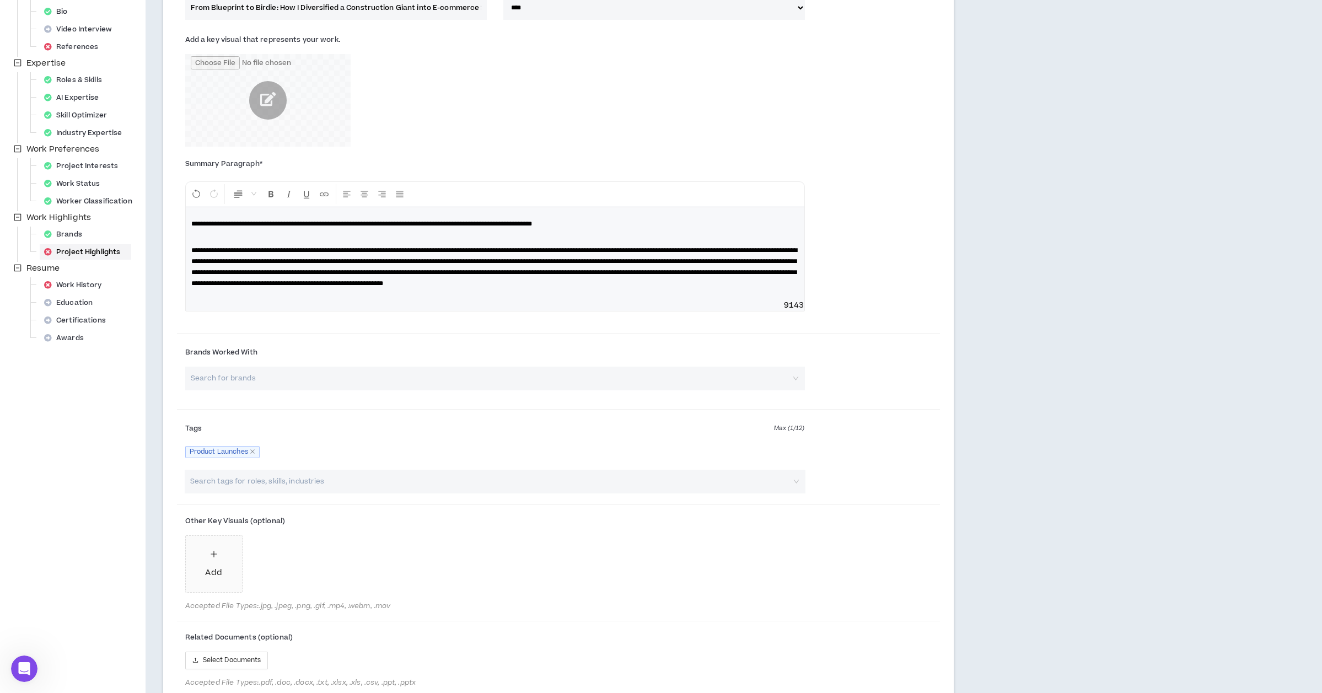
click at [381, 470] on div "Tags Max ( 1 / 12 ) Product Launches" at bounding box center [559, 442] width 764 height 56
click at [357, 492] on input "search" at bounding box center [490, 482] width 602 height 24
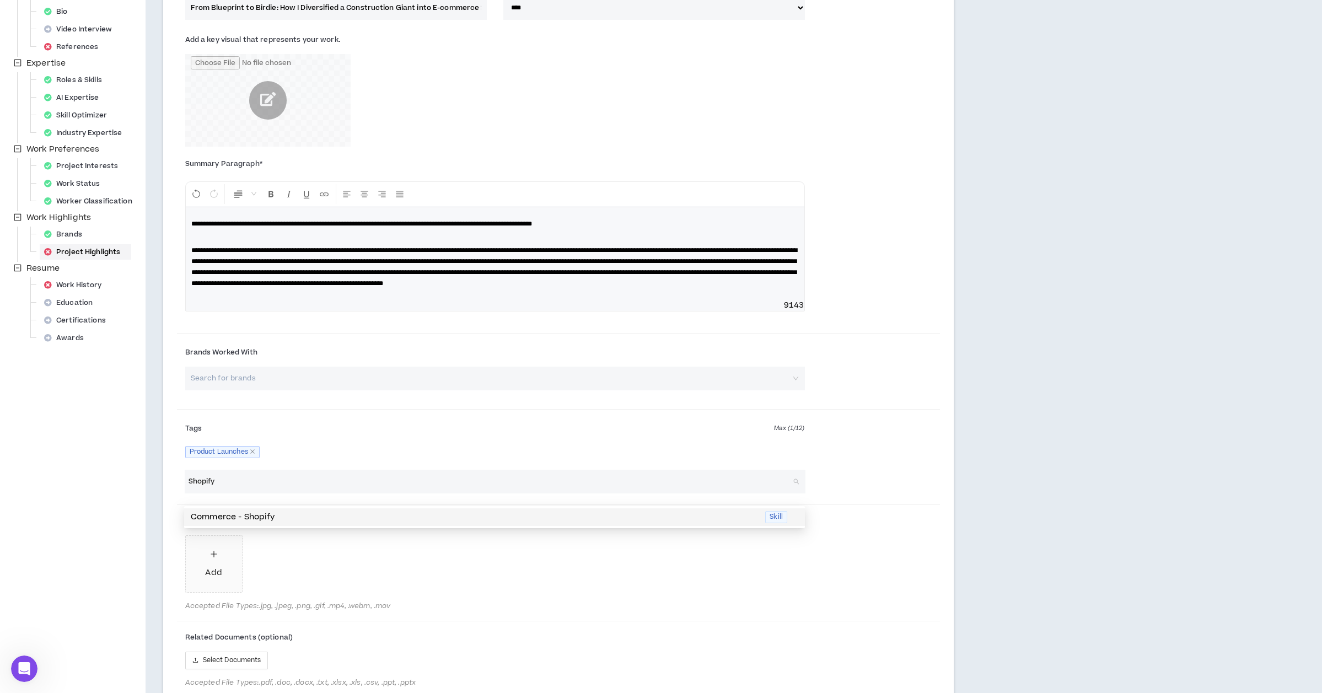
click at [252, 516] on p "Commerce - Shopify" at bounding box center [475, 517] width 568 height 12
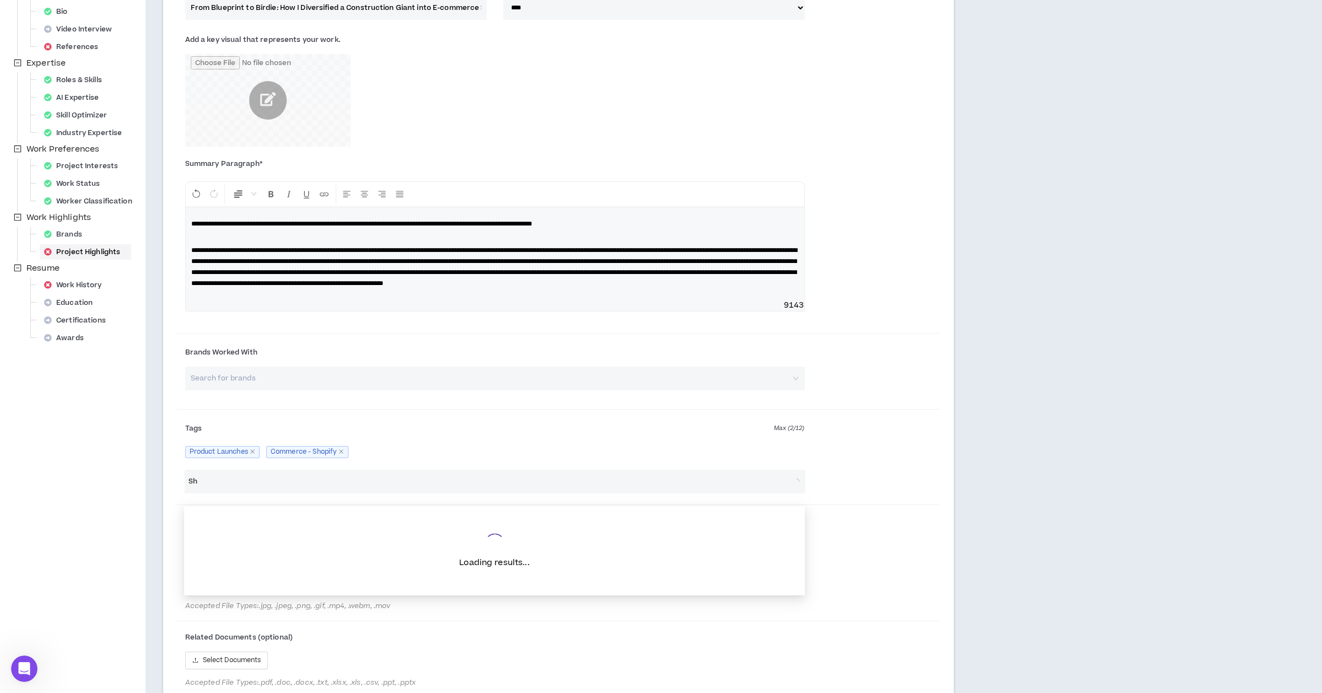
type input "S"
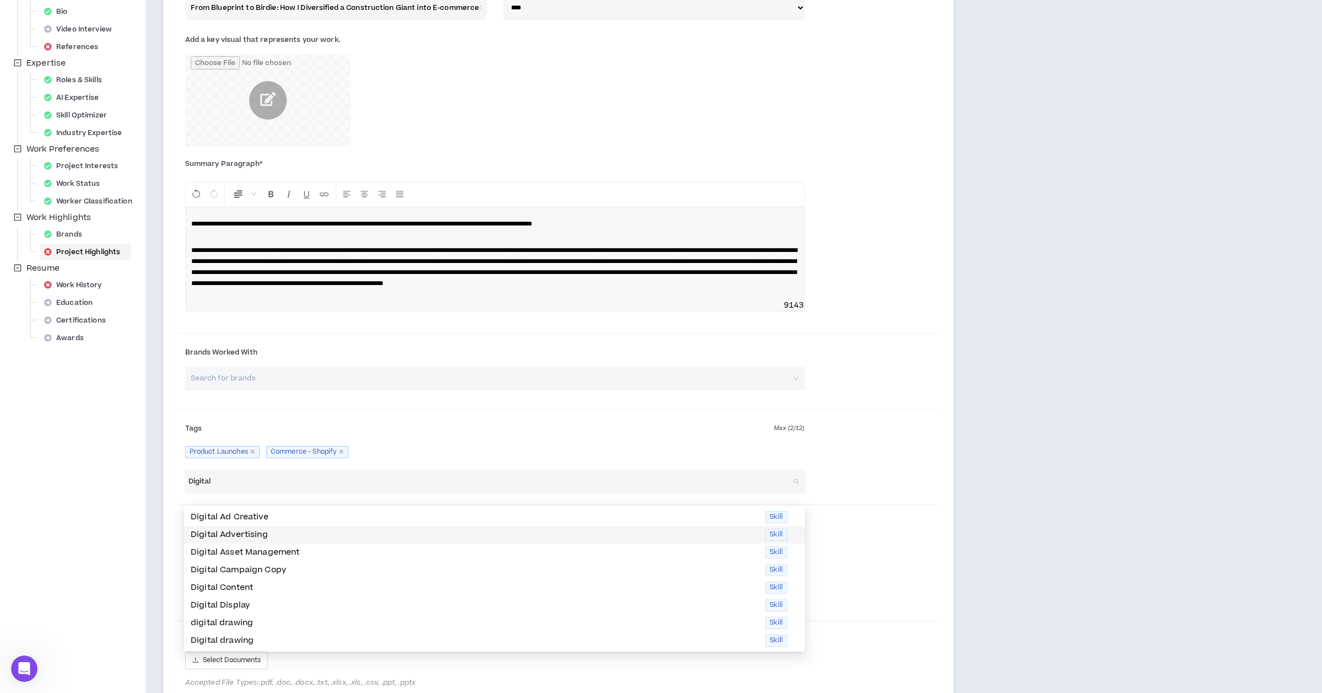
click at [258, 539] on p "Digital Advertising" at bounding box center [475, 535] width 568 height 12
click at [251, 569] on p "Digital Content" at bounding box center [475, 570] width 568 height 12
click at [236, 639] on p "Digital Marketing" at bounding box center [475, 641] width 568 height 12
click at [257, 589] on p "Digital Strategy" at bounding box center [475, 590] width 568 height 12
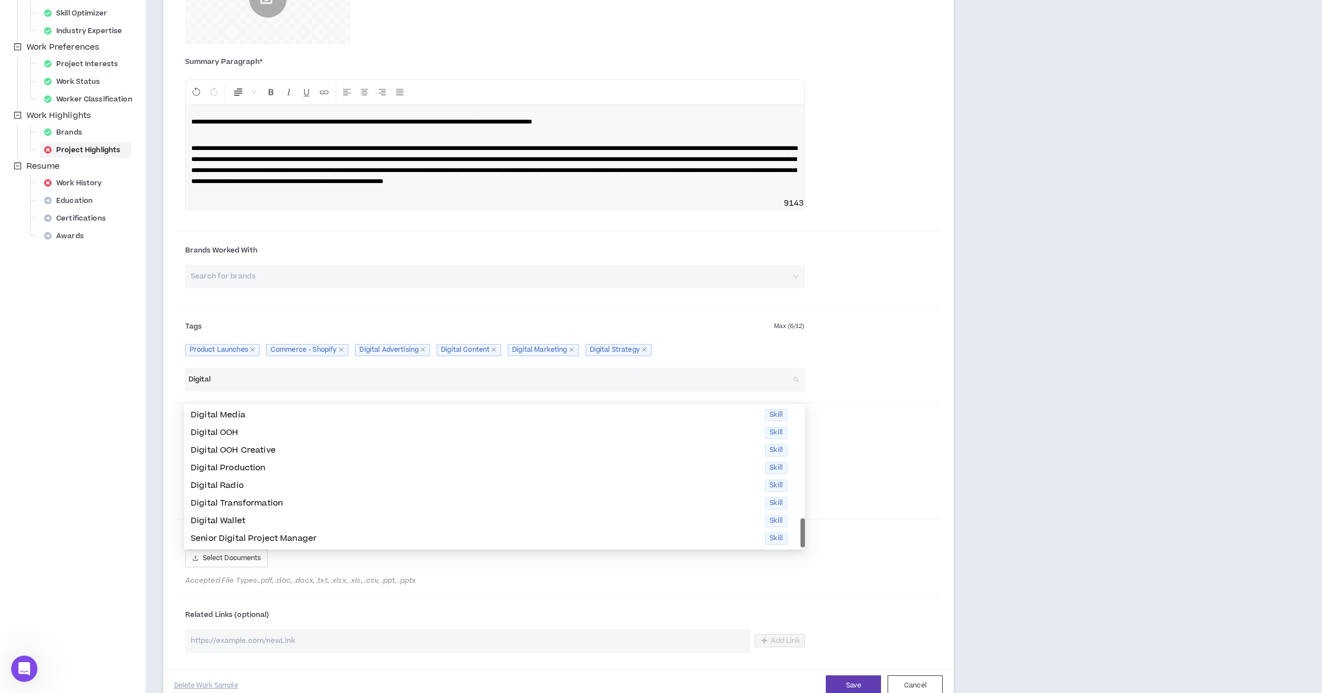
scroll to position [280, 0]
drag, startPoint x: 216, startPoint y: 385, endPoint x: 185, endPoint y: 386, distance: 30.3
click at [185, 386] on div "Digital Search tags for roles, skills, industries" at bounding box center [495, 378] width 621 height 24
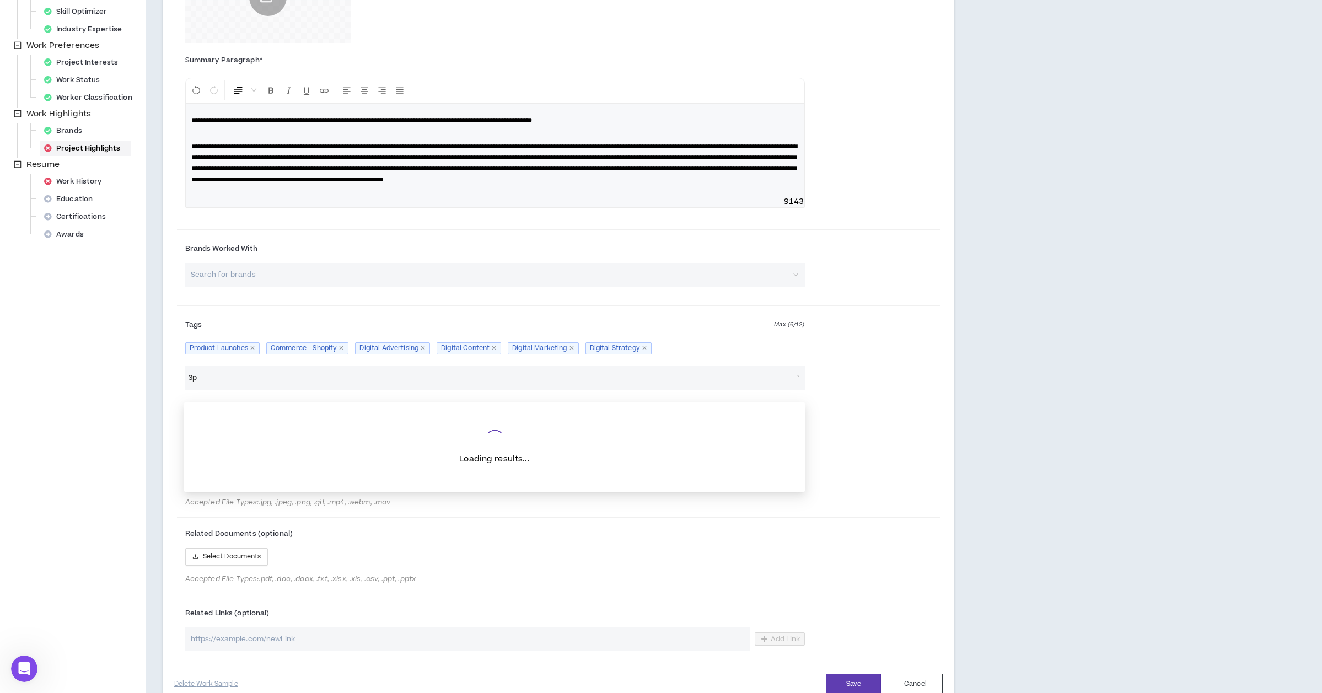
type input "3"
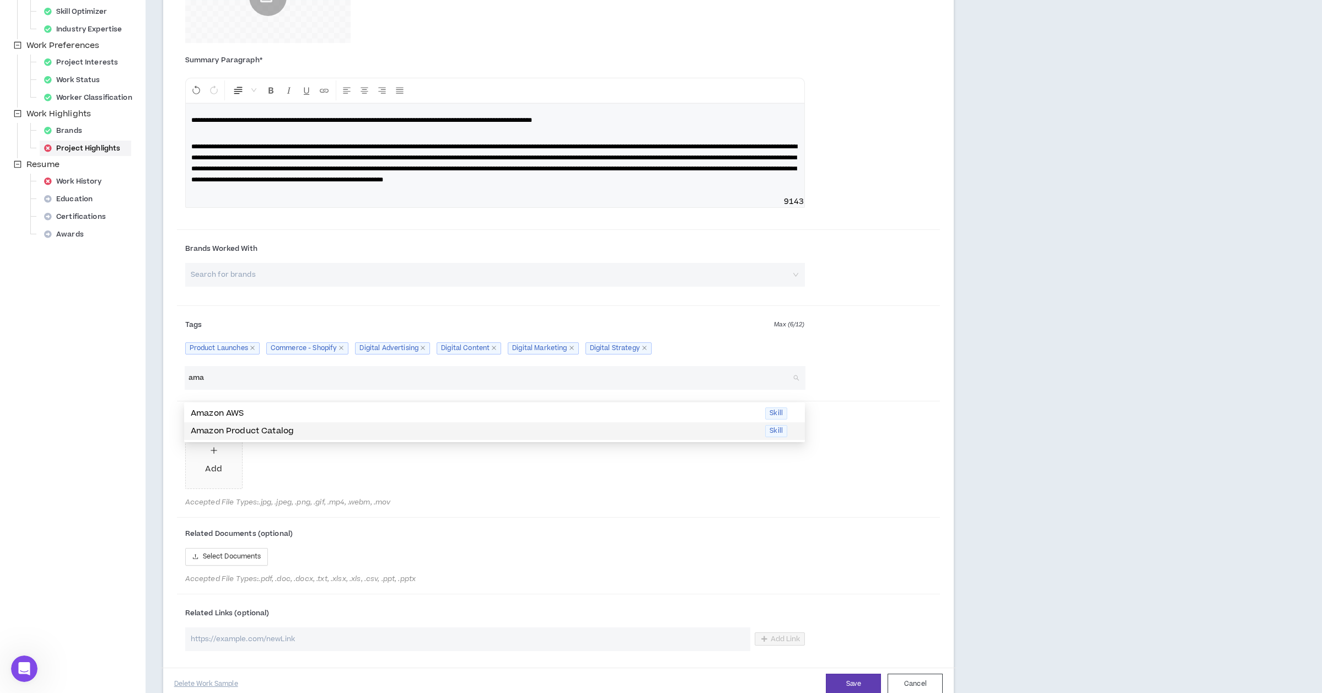
click at [202, 433] on p "Amazon Product Catalog" at bounding box center [475, 431] width 568 height 12
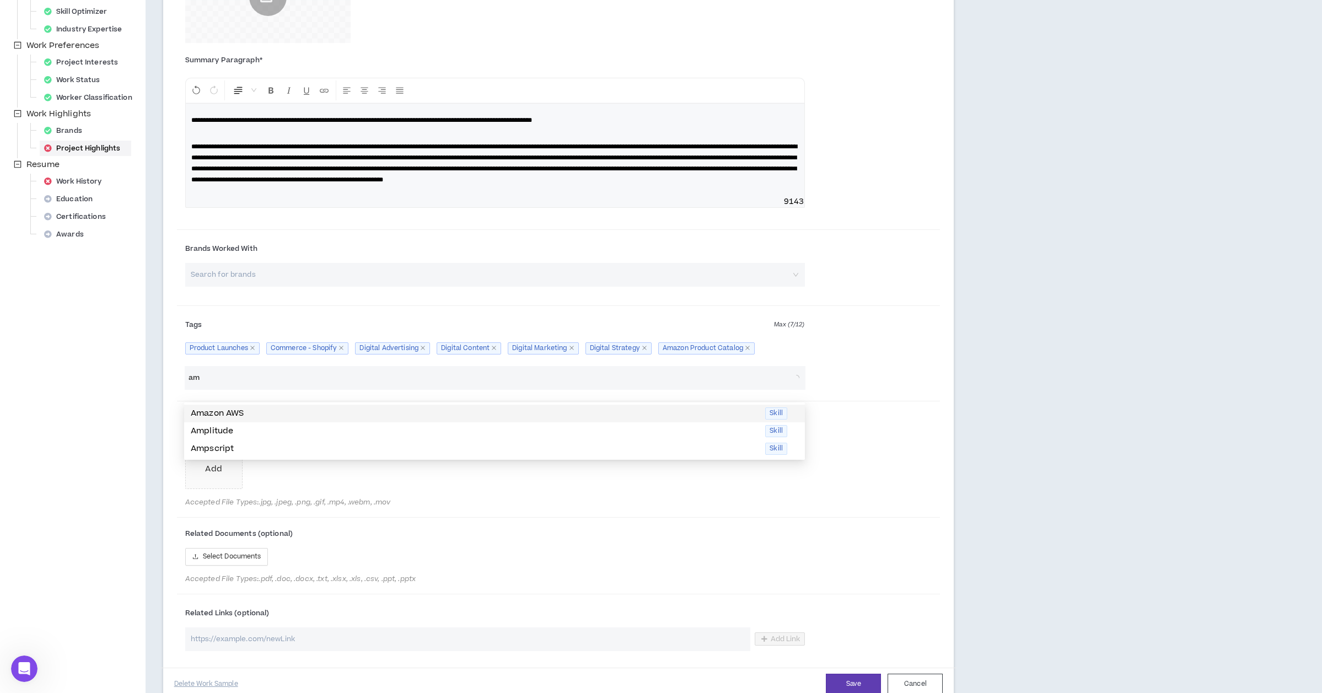
type input "a"
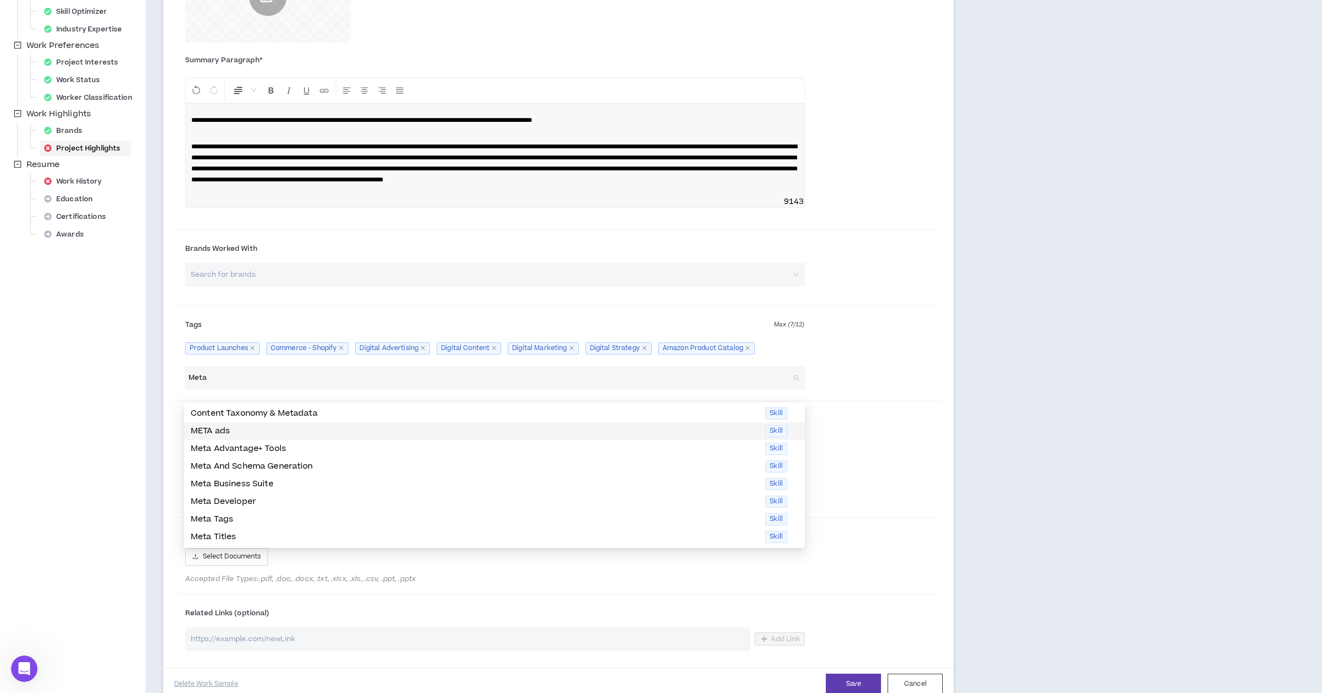
click at [264, 433] on p "META ads" at bounding box center [475, 431] width 568 height 12
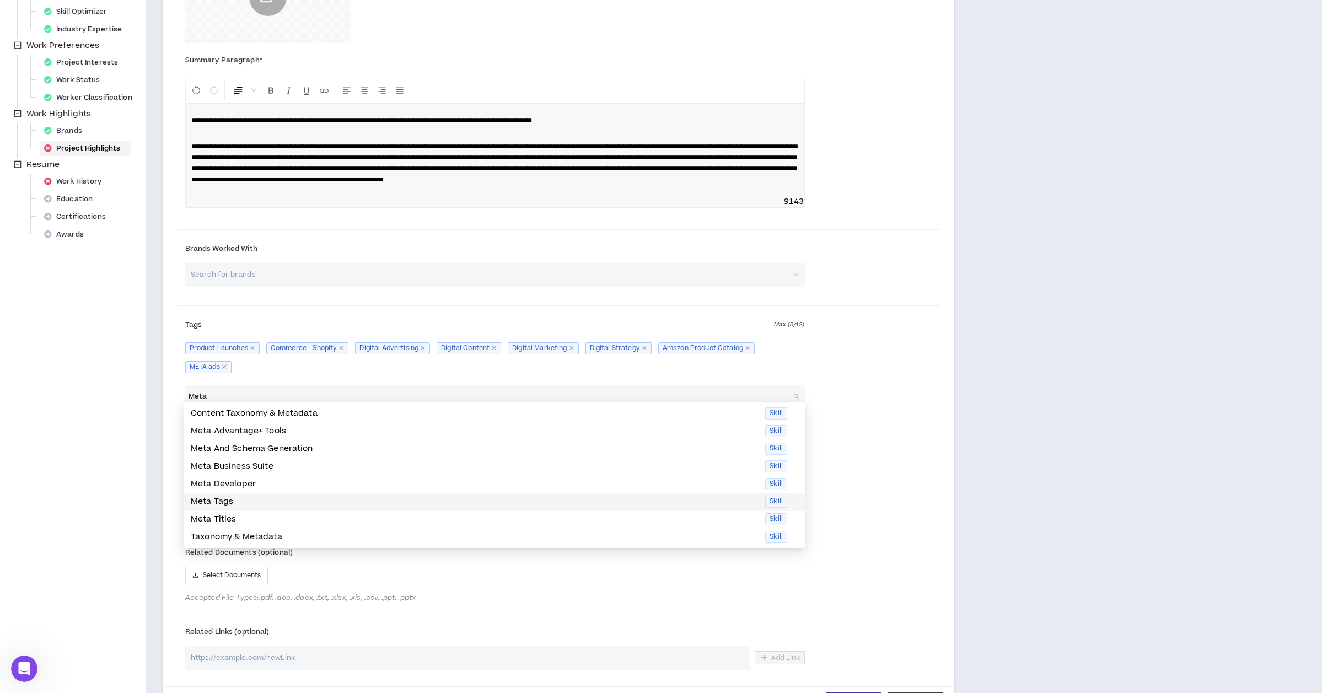
type input "Meta"
click at [171, 490] on div "**********" at bounding box center [558, 282] width 791 height 873
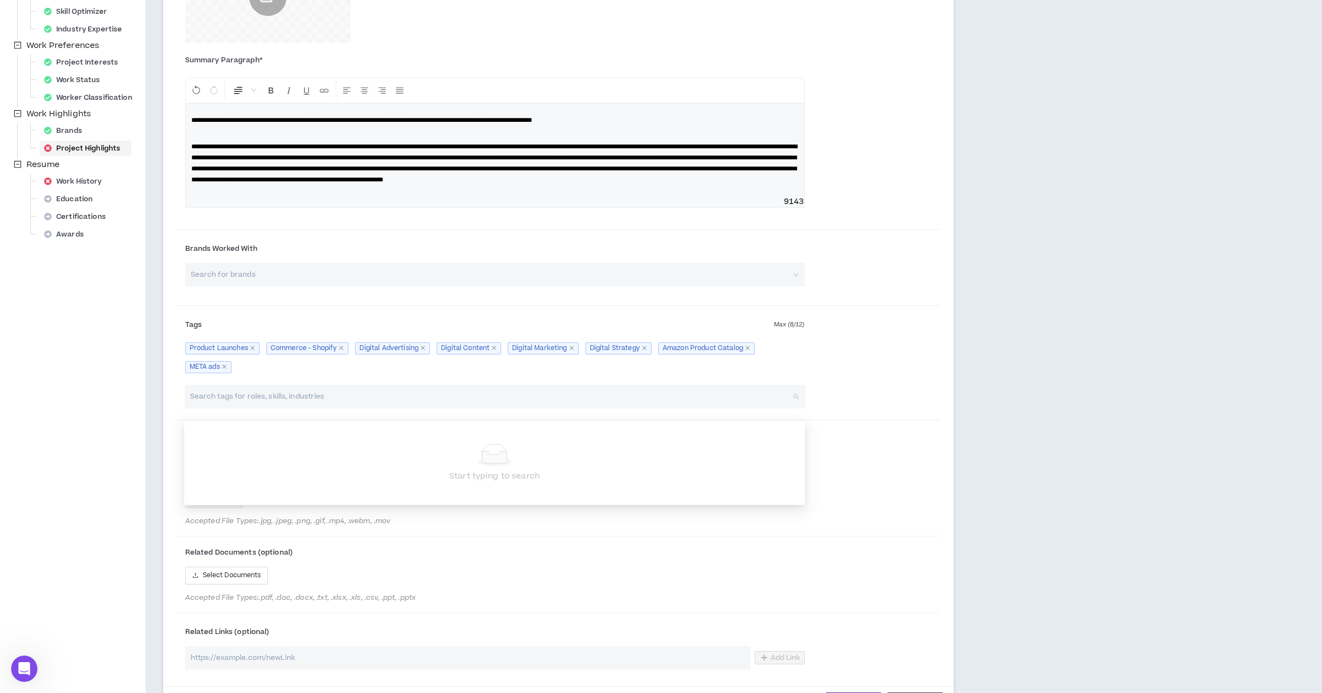
click at [235, 409] on input "search" at bounding box center [490, 397] width 602 height 24
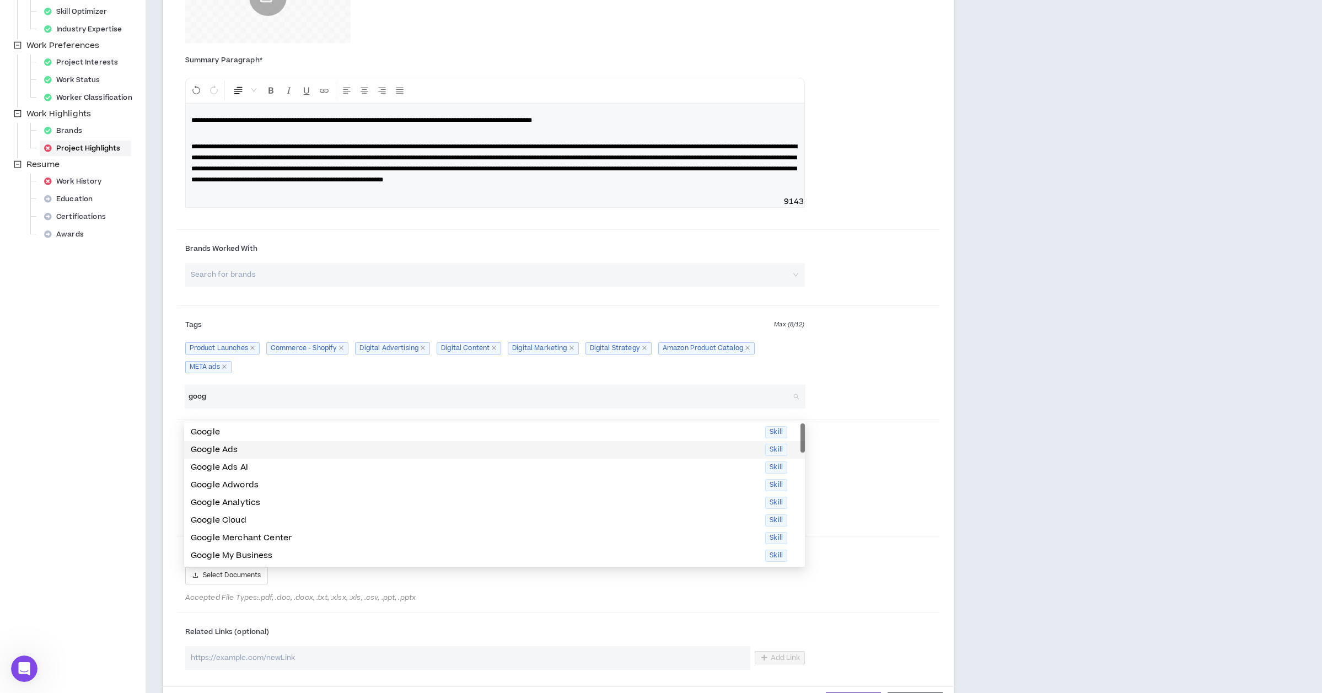
click at [205, 446] on p "Google Ads" at bounding box center [475, 450] width 568 height 12
click at [207, 468] on p "Google Adwords" at bounding box center [475, 468] width 568 height 12
click at [207, 470] on p "Google Analytics" at bounding box center [475, 468] width 568 height 12
click at [210, 500] on p "Google My Business" at bounding box center [475, 503] width 568 height 12
type input "goog"
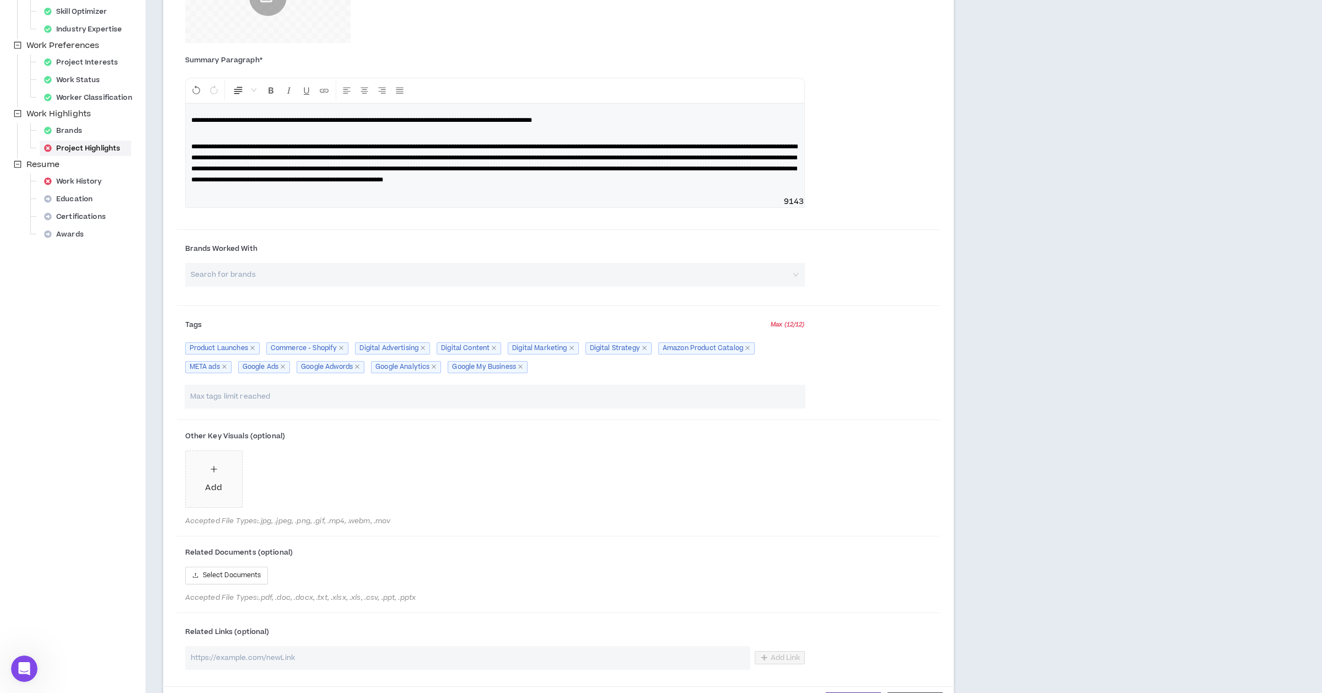
click at [423, 506] on div "Add" at bounding box center [495, 481] width 620 height 62
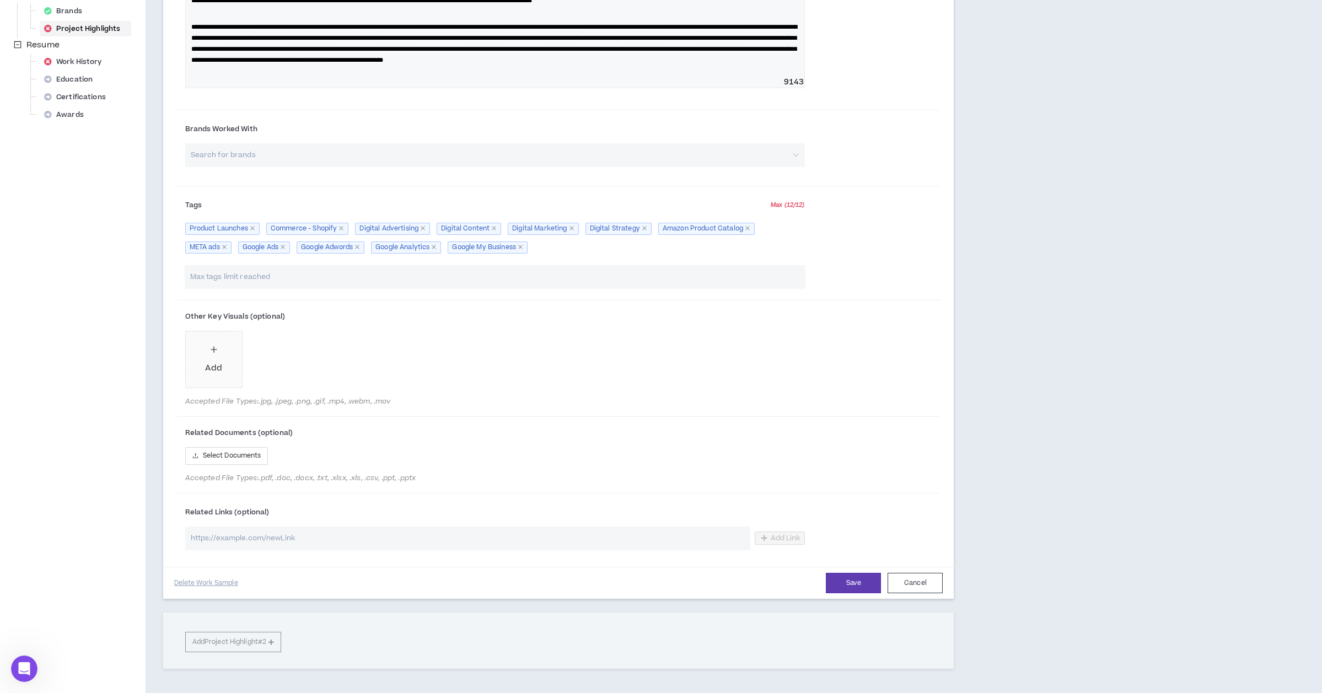
scroll to position [403, 0]
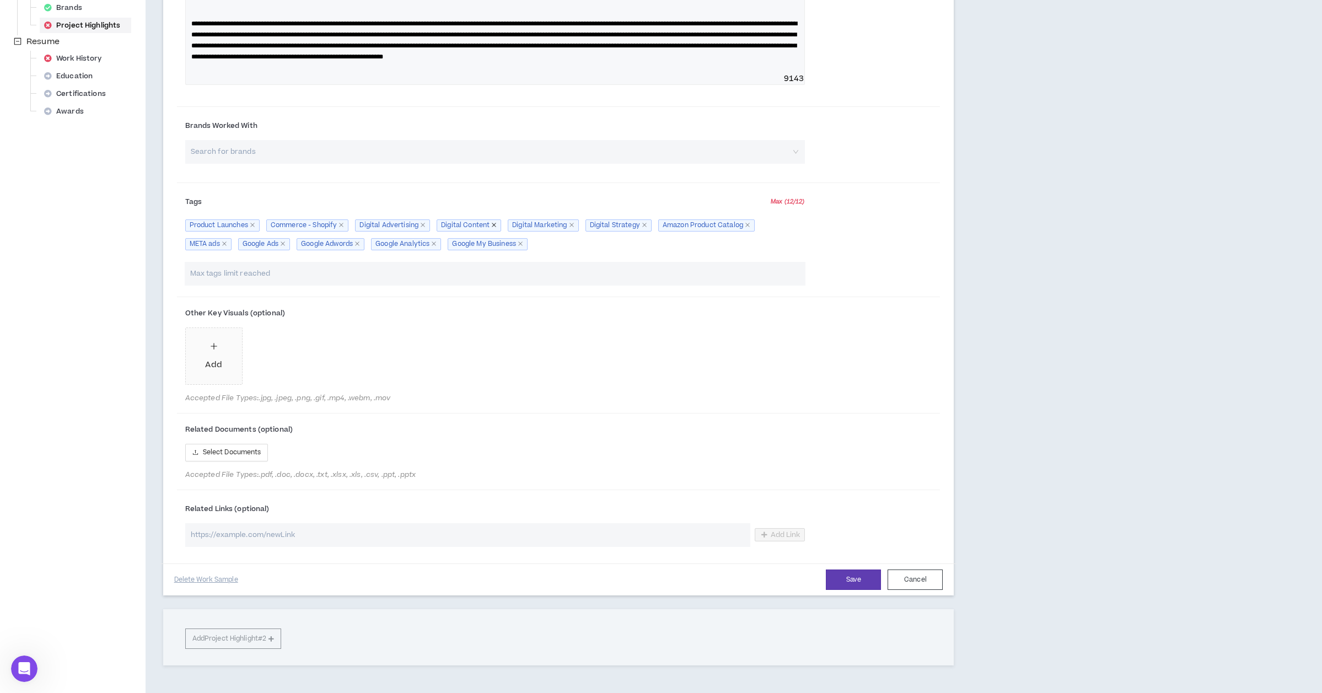
click at [495, 227] on icon "close" at bounding box center [494, 225] width 4 height 4
click at [282, 286] on input "search" at bounding box center [490, 274] width 602 height 24
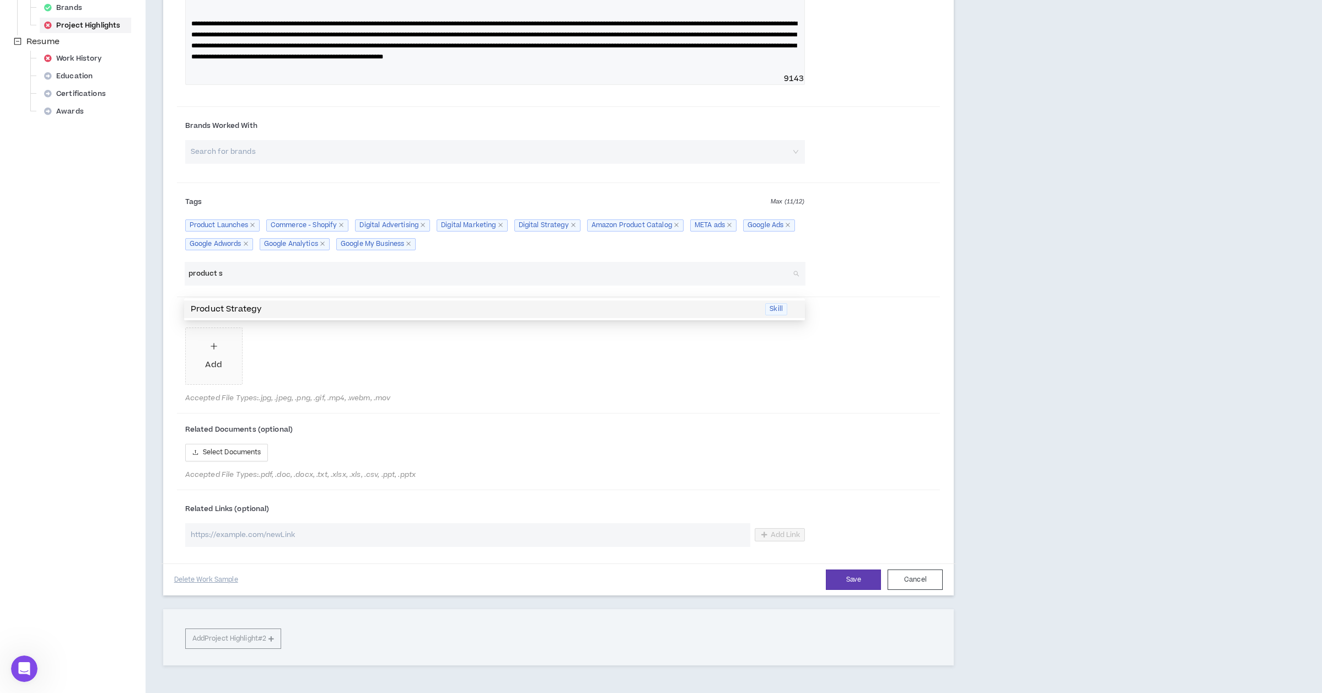
click at [243, 309] on p "Product Strategy" at bounding box center [475, 309] width 568 height 12
type input "product s"
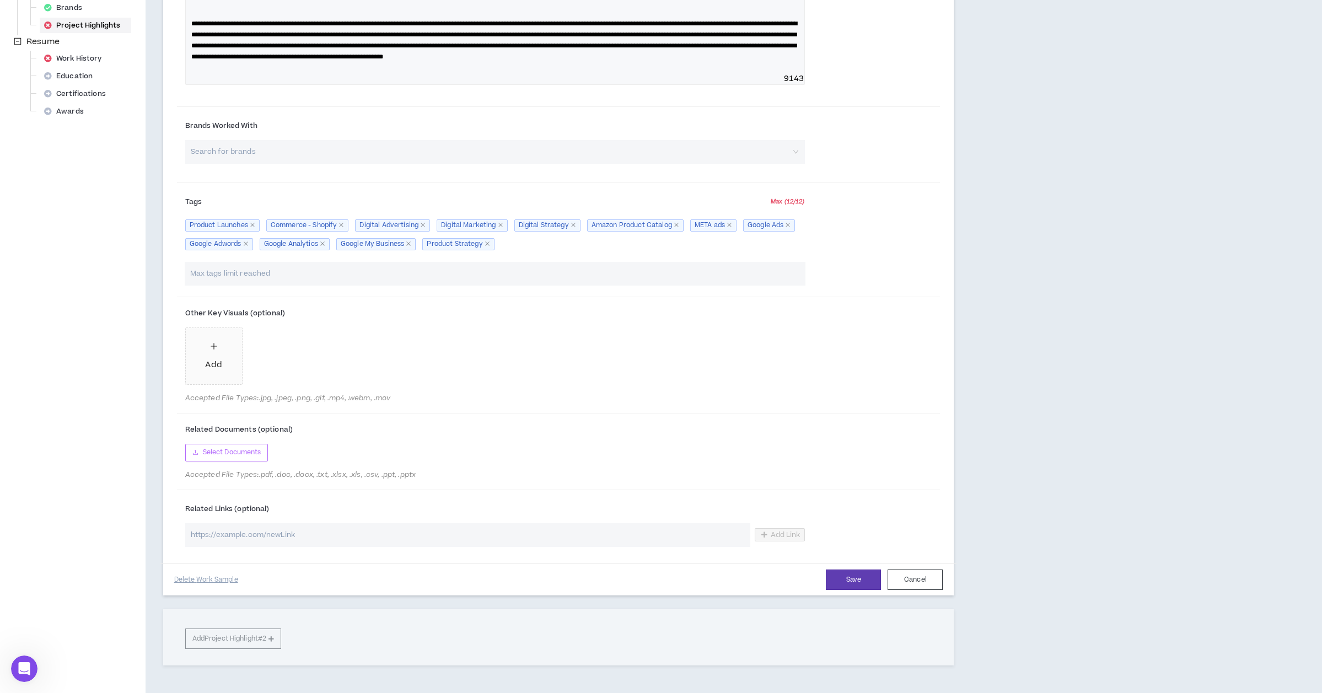
click at [244, 458] on span "Select Documents" at bounding box center [232, 452] width 58 height 10
click at [248, 458] on span "Select Documents" at bounding box center [232, 452] width 58 height 10
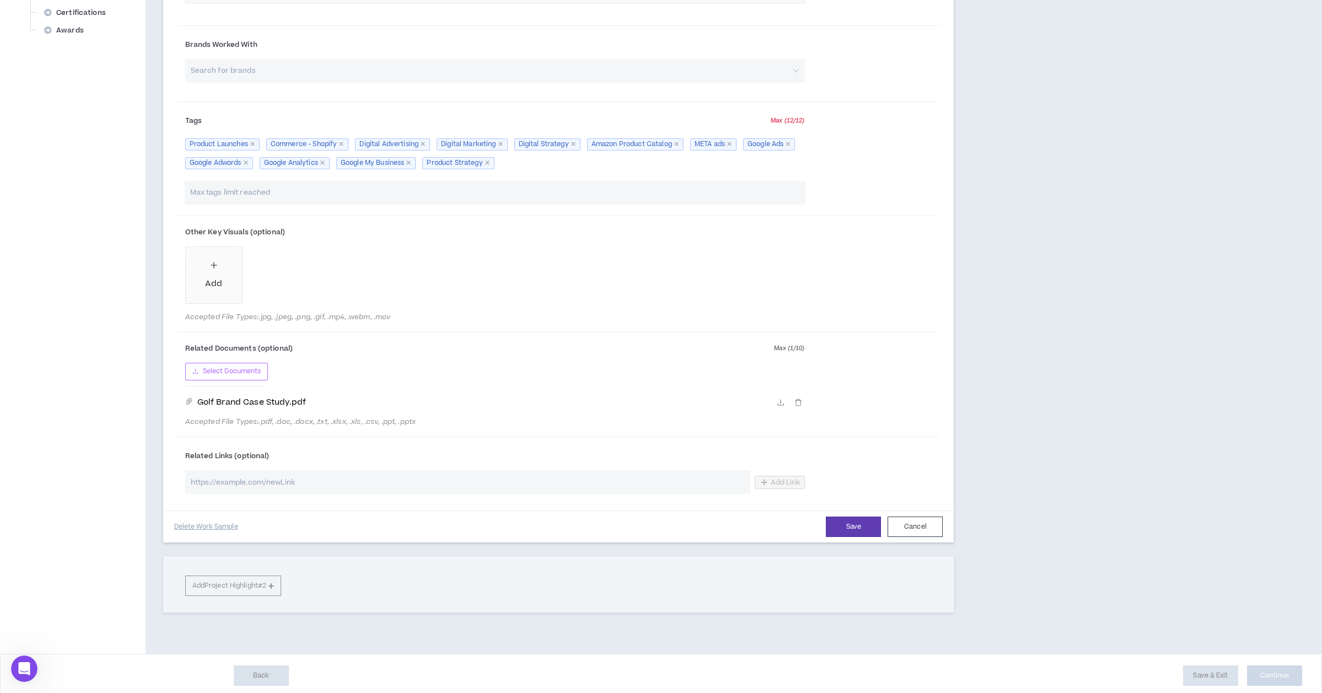
scroll to position [484, 0]
click at [228, 493] on input "url" at bounding box center [467, 482] width 565 height 24
paste input "[URL][DOMAIN_NAME]"
type input "[URL][DOMAIN_NAME]"
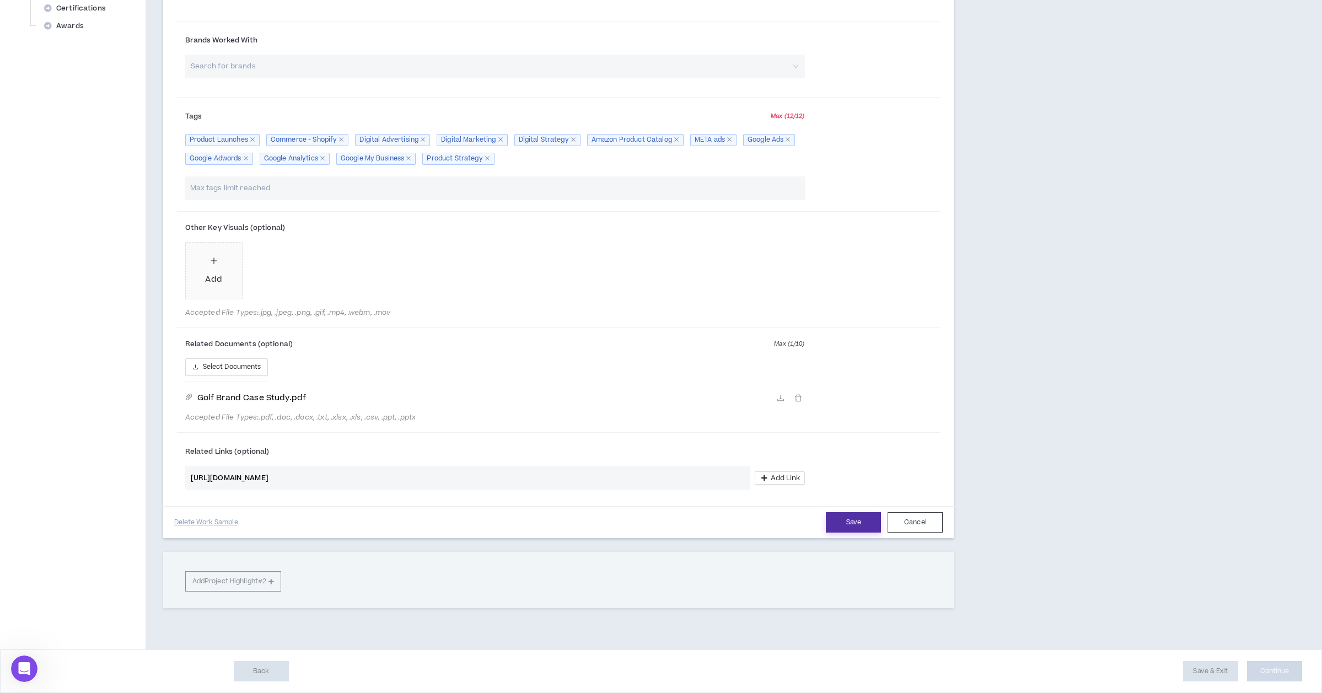
click at [846, 525] on button "Save" at bounding box center [853, 522] width 55 height 20
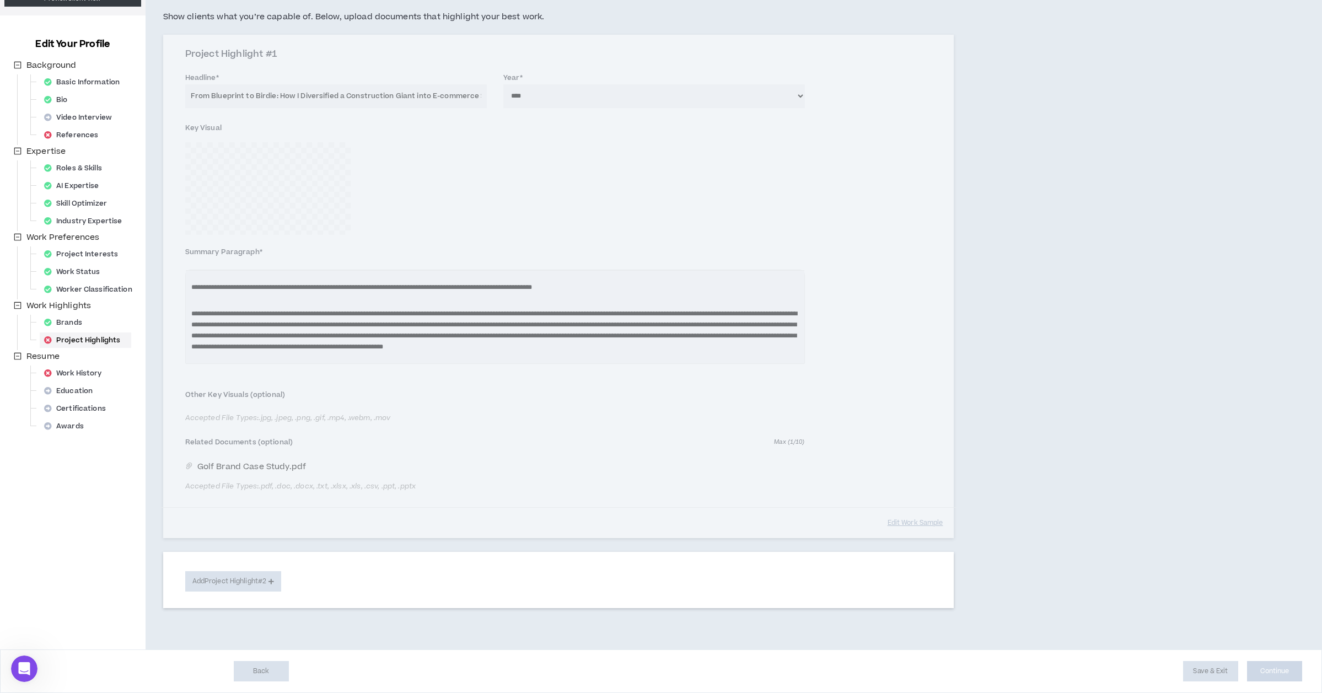
scroll to position [0, 0]
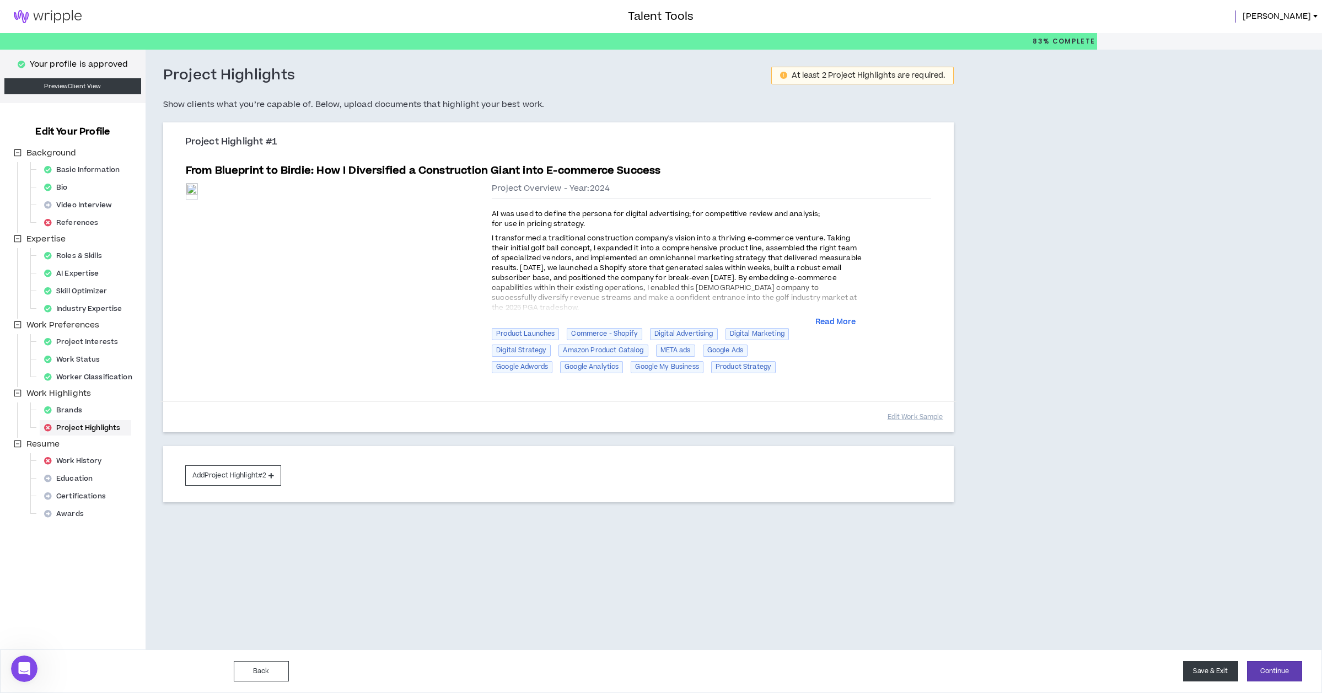
click at [1206, 672] on button "Save & Exit" at bounding box center [1210, 671] width 55 height 20
